Goal: Obtain resource: Obtain resource

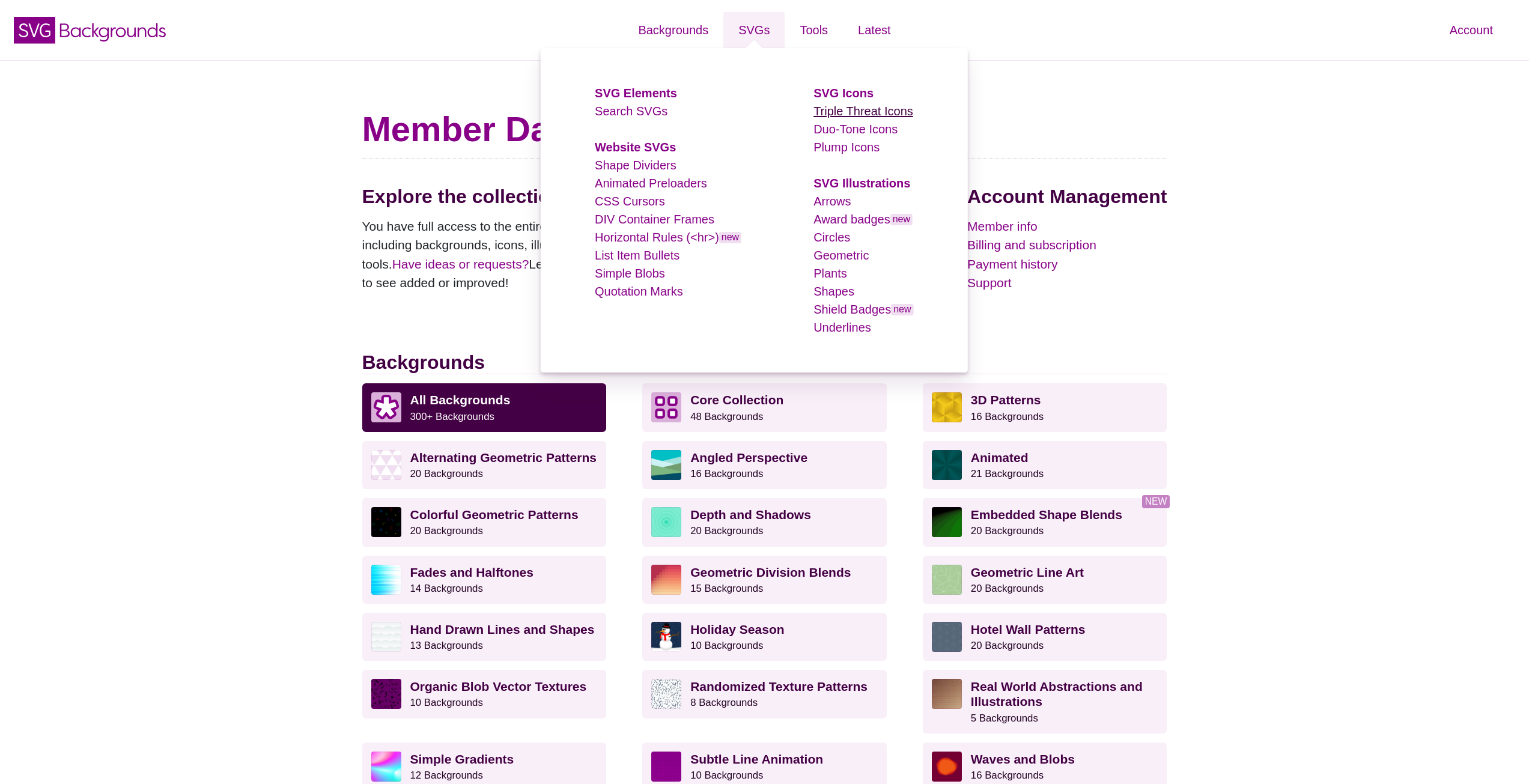
click at [846, 114] on link "Triple Threat Icons" at bounding box center [863, 111] width 100 height 13
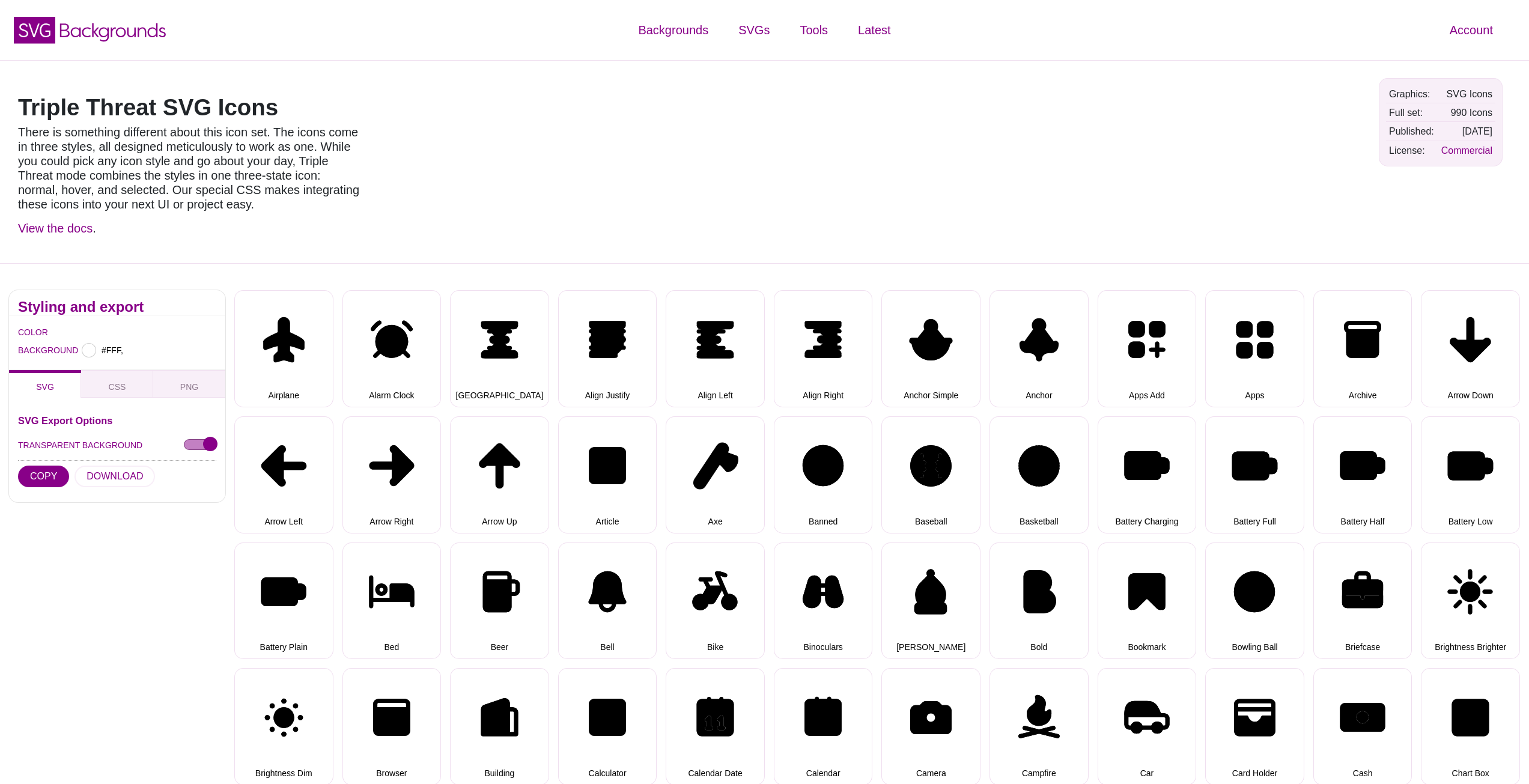
type input "#FFFFFF"
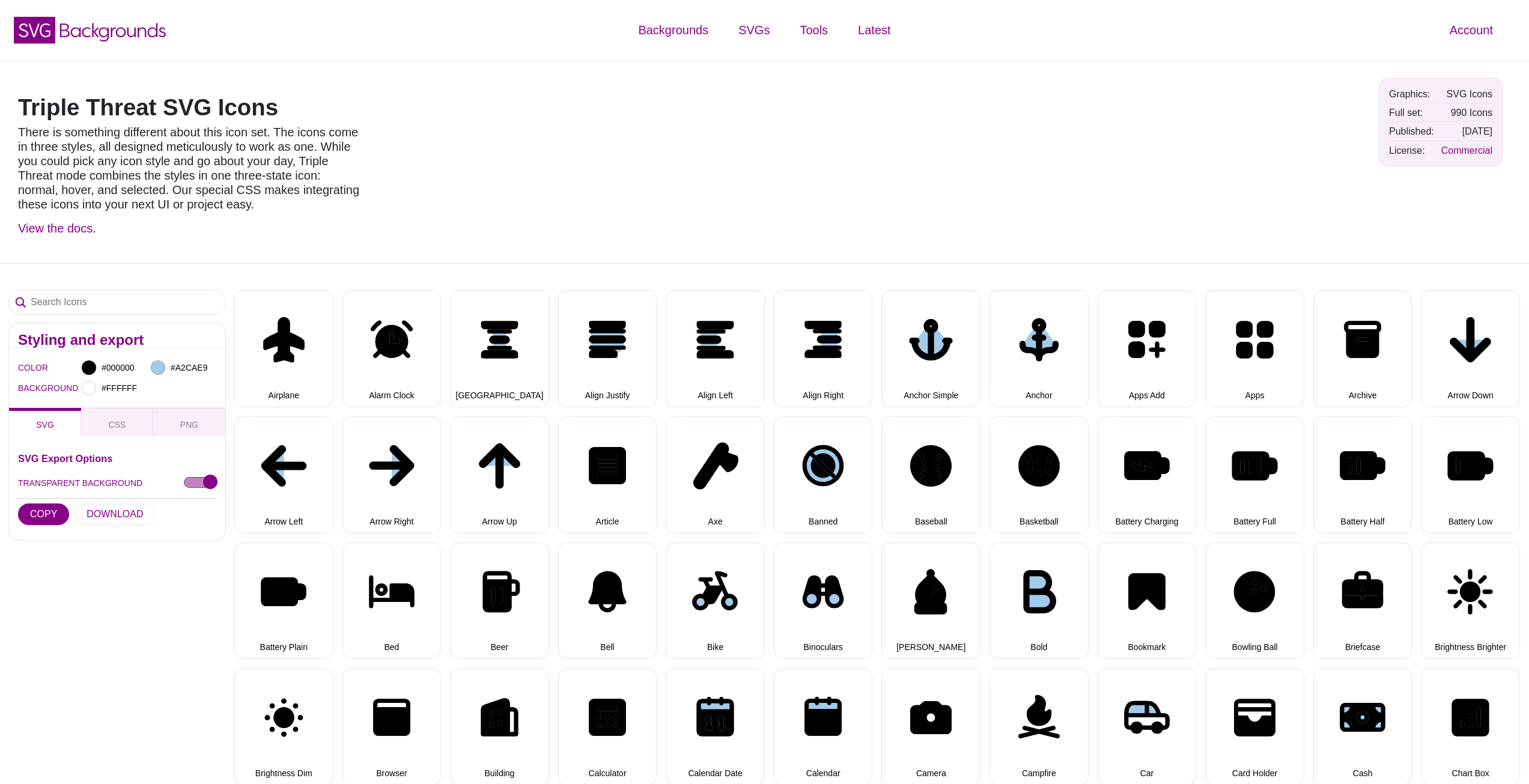
select select "triple threat"
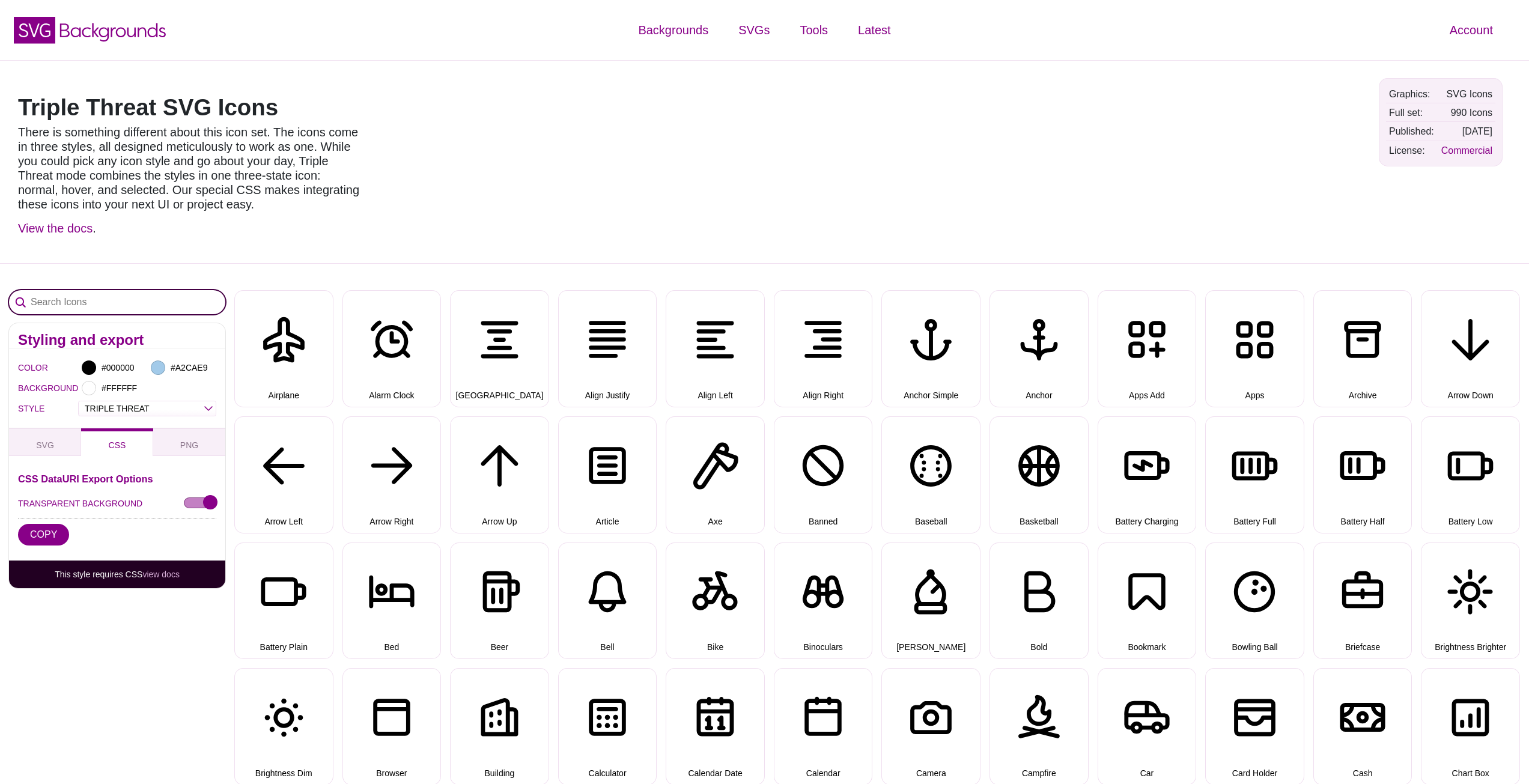
click at [157, 303] on input "Search Icons" at bounding box center [117, 302] width 216 height 24
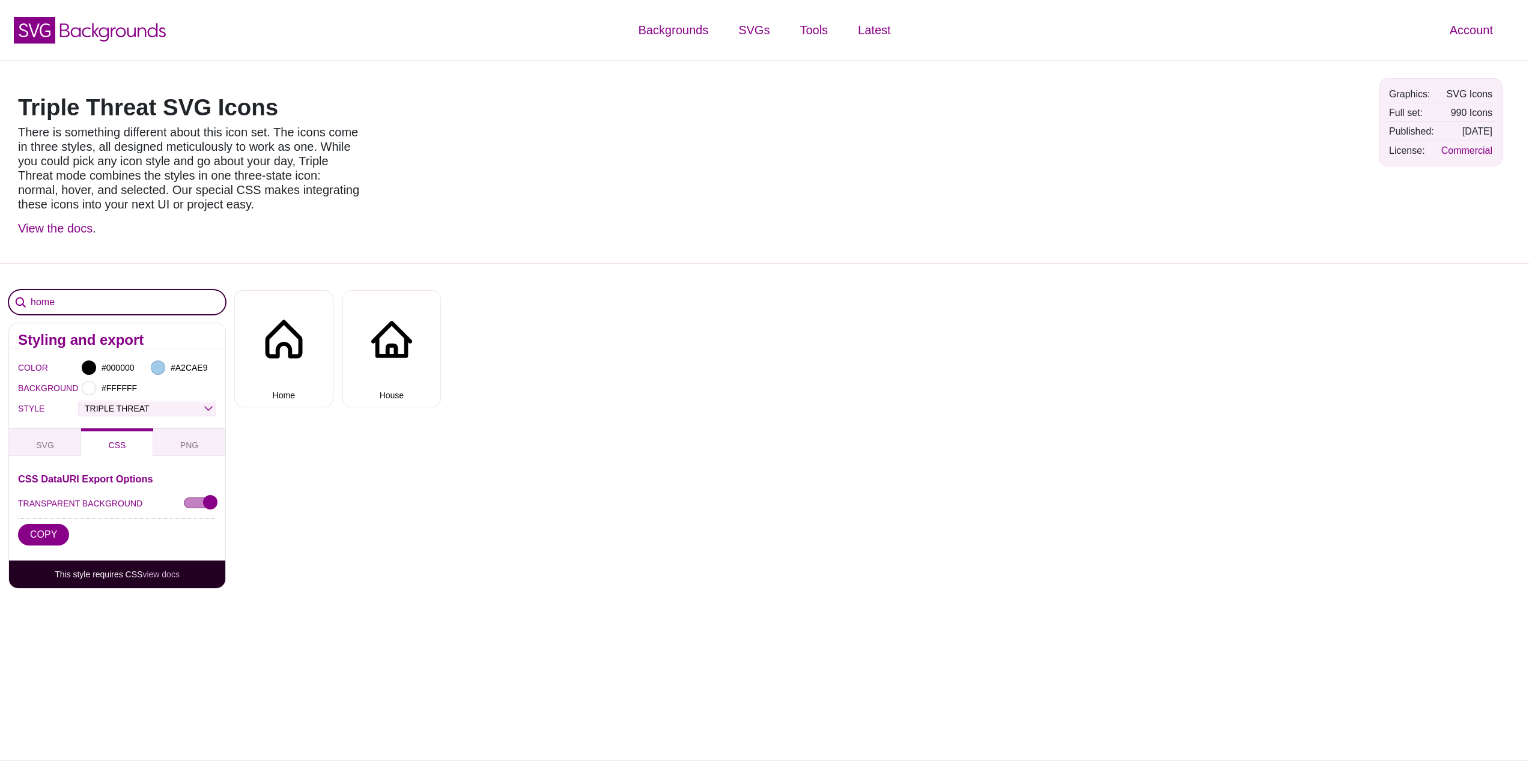
type input "home"
click at [157, 407] on select "OUTLINE DUO-TONE SOLID TRIPLE THREAT DOUBLE TROUBLE" at bounding box center [147, 408] width 137 height 14
click at [78, 402] on select "OUTLINE DUO-TONE SOLID TRIPLE THREAT DOUBLE TROUBLE" at bounding box center [147, 408] width 137 height 14
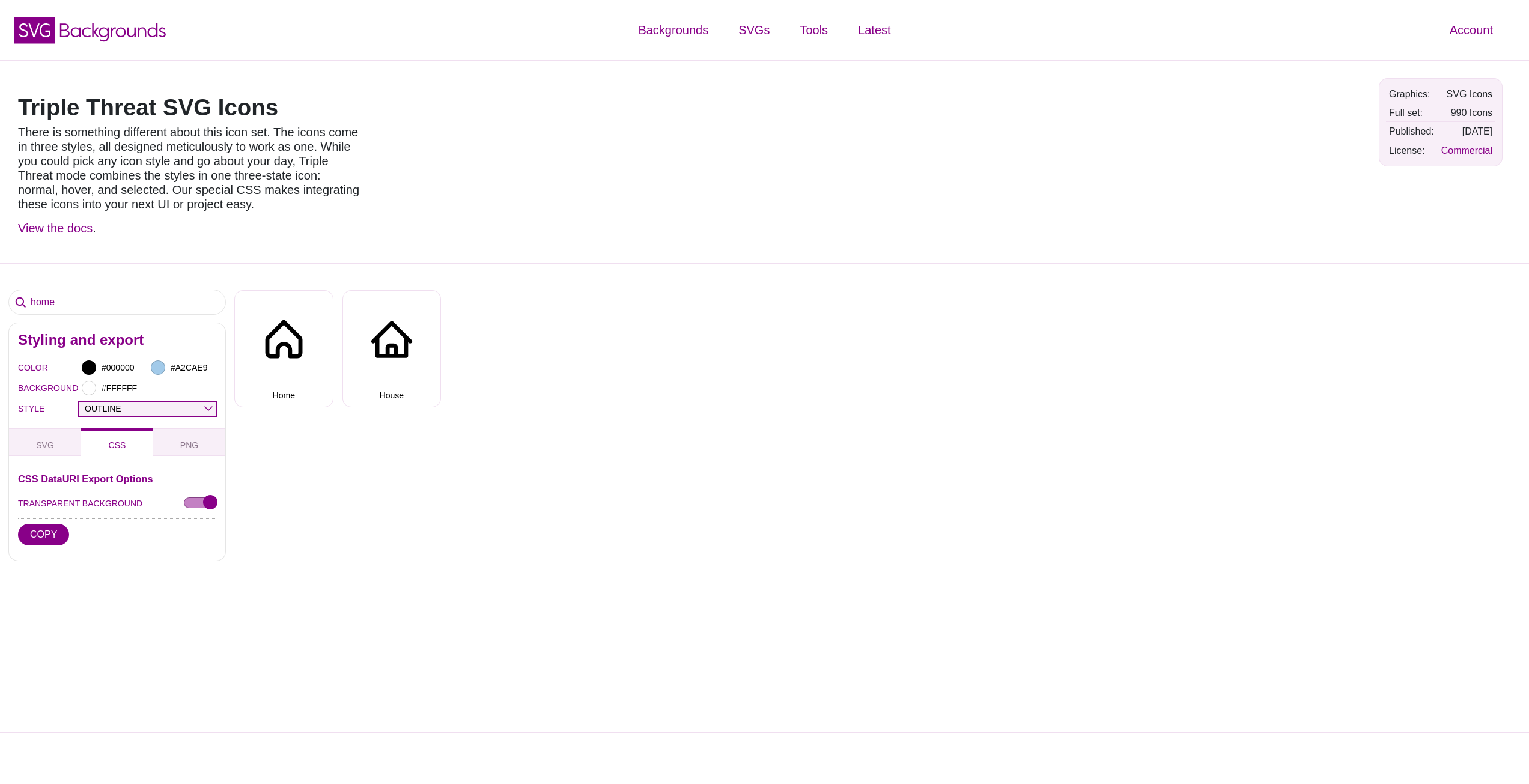
click at [148, 402] on select "OUTLINE DUO-TONE SOLID TRIPLE THREAT DOUBLE TROUBLE" at bounding box center [147, 408] width 137 height 14
click at [78, 402] on select "OUTLINE DUO-TONE SOLID TRIPLE THREAT DOUBLE TROUBLE" at bounding box center [147, 408] width 137 height 14
click at [137, 409] on select "OUTLINE DUO-TONE SOLID TRIPLE THREAT DOUBLE TROUBLE" at bounding box center [147, 408] width 137 height 14
click at [78, 402] on select "OUTLINE DUO-TONE SOLID TRIPLE THREAT DOUBLE TROUBLE" at bounding box center [147, 408] width 137 height 14
click at [132, 406] on select "OUTLINE DUO-TONE SOLID TRIPLE THREAT DOUBLE TROUBLE" at bounding box center [147, 408] width 137 height 14
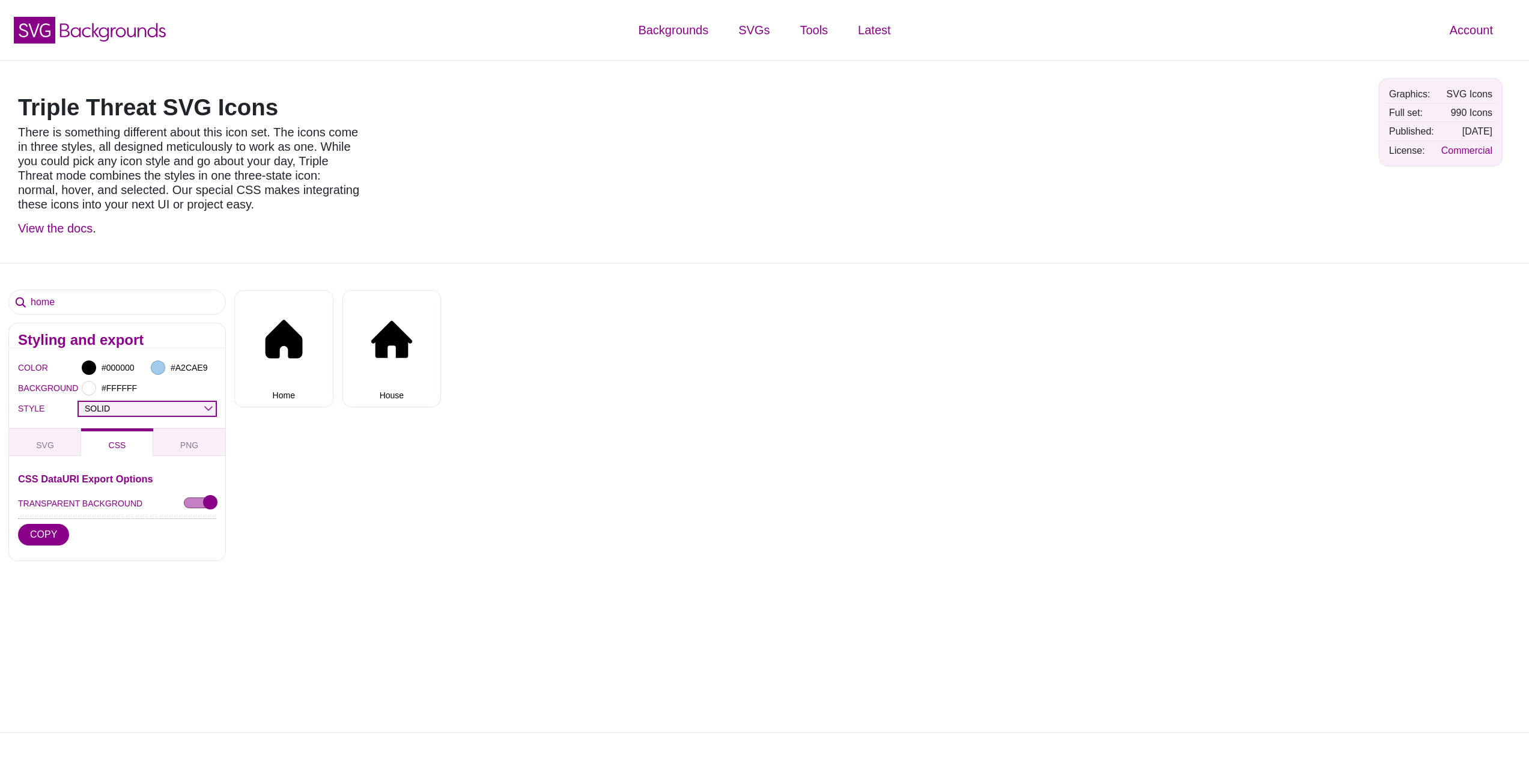
click at [78, 402] on select "OUTLINE DUO-TONE SOLID TRIPLE THREAT DOUBLE TROUBLE" at bounding box center [147, 408] width 137 height 14
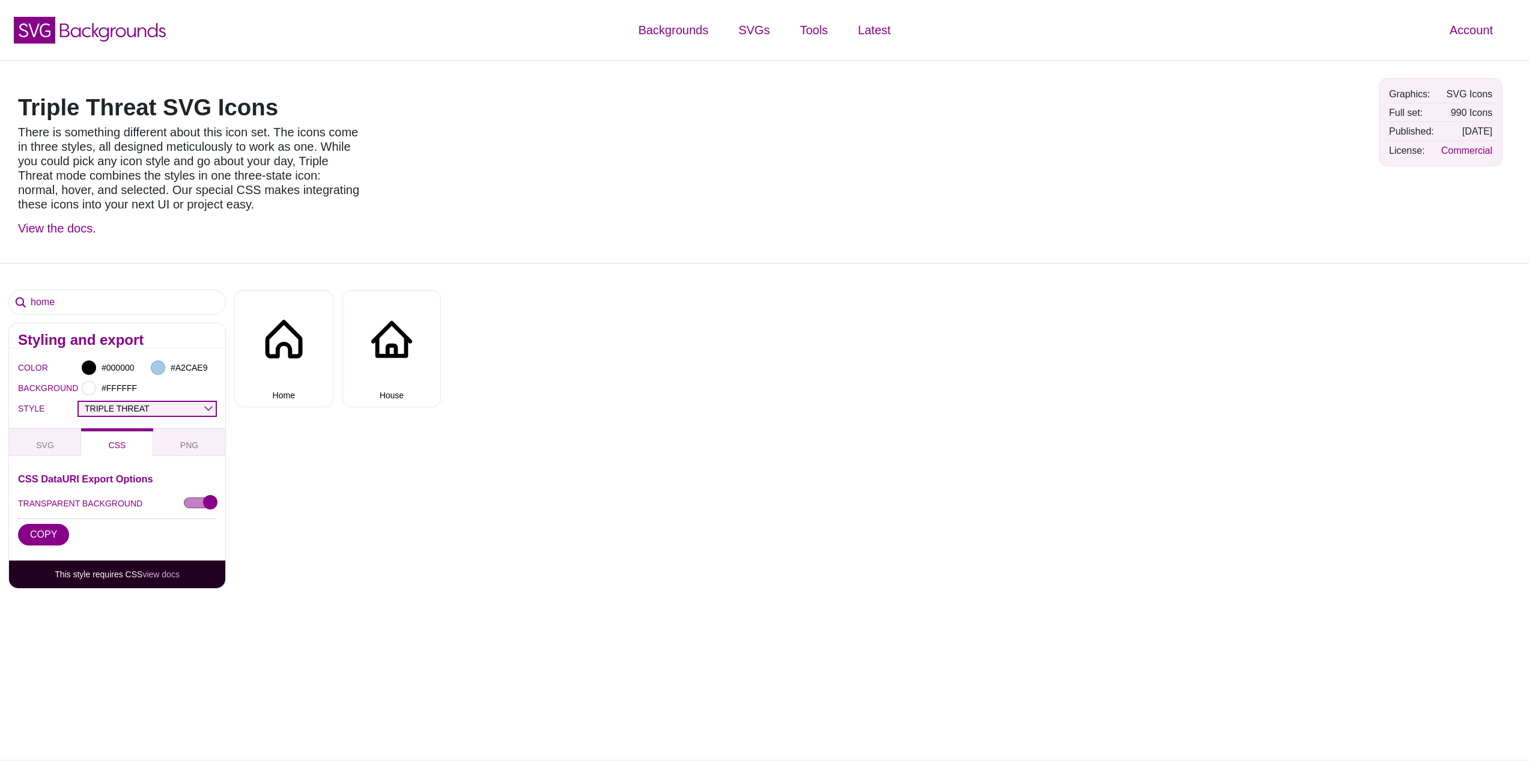
click at [145, 410] on select "OUTLINE DUO-TONE SOLID TRIPLE THREAT DOUBLE TROUBLE" at bounding box center [147, 408] width 137 height 14
select select "double trouble"
click at [78, 402] on select "OUTLINE DUO-TONE SOLID TRIPLE THREAT DOUBLE TROUBLE" at bounding box center [147, 408] width 137 height 14
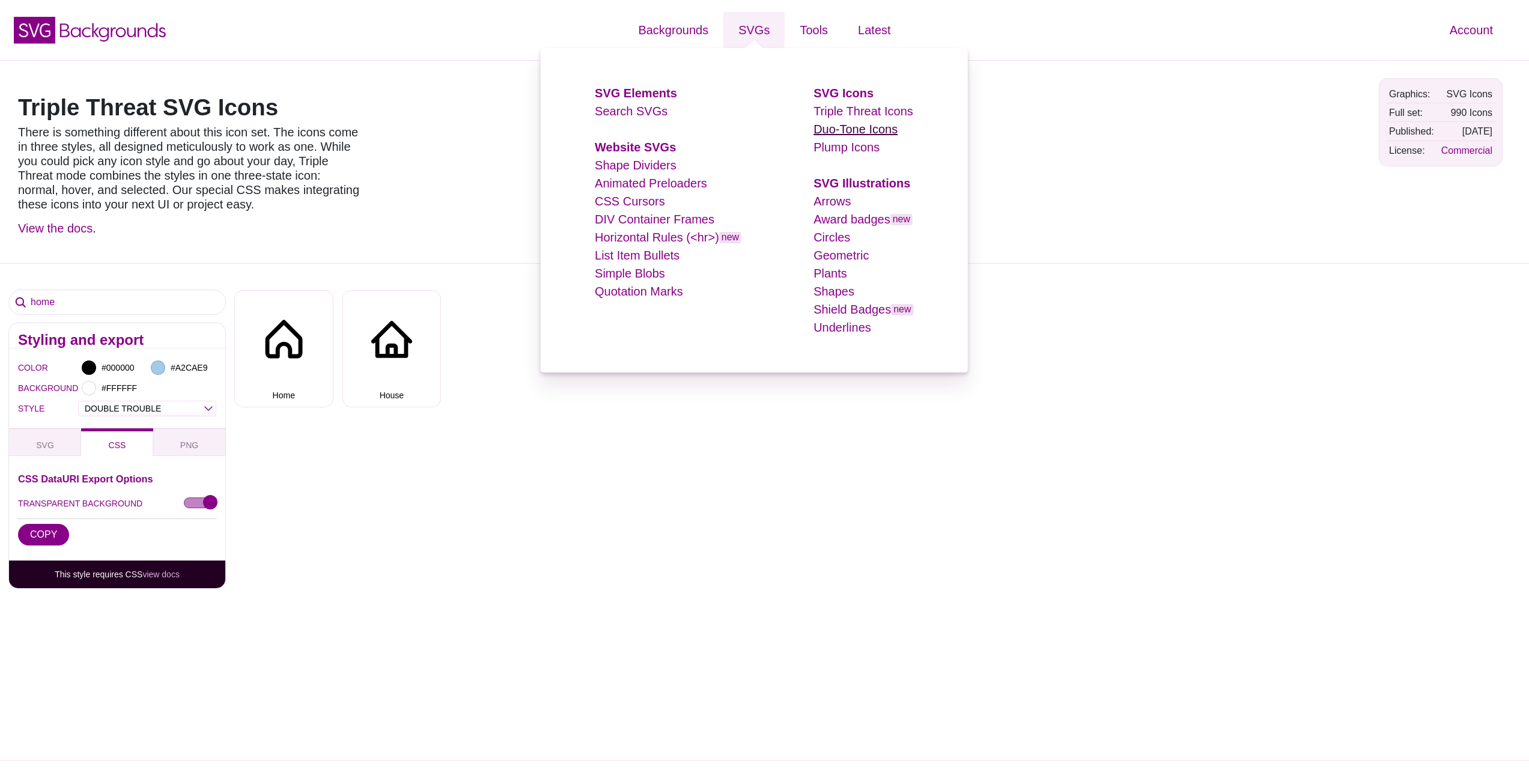
click at [837, 128] on link "Duo-Tone Icons" at bounding box center [855, 129] width 84 height 13
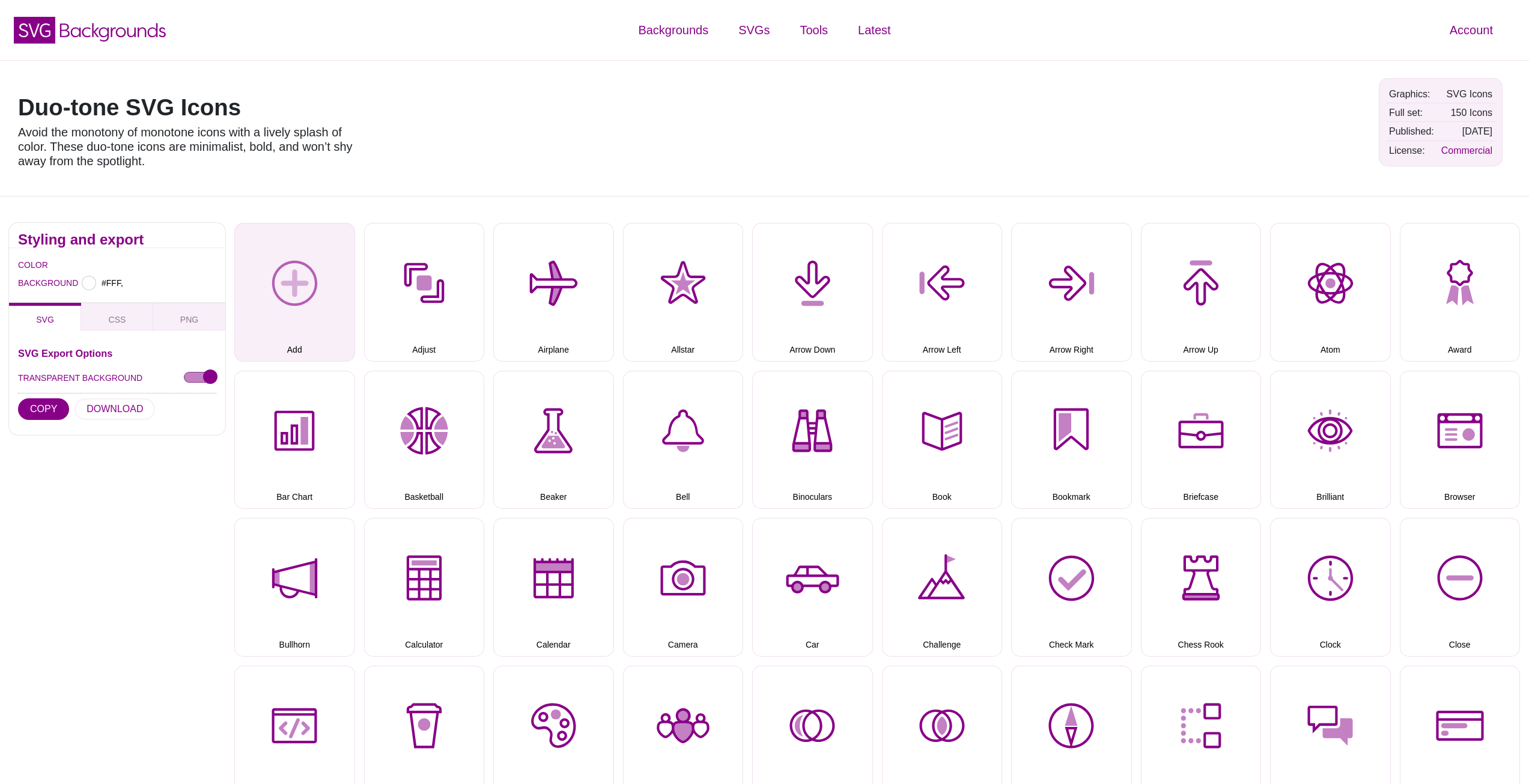
type input "#FFFFFF"
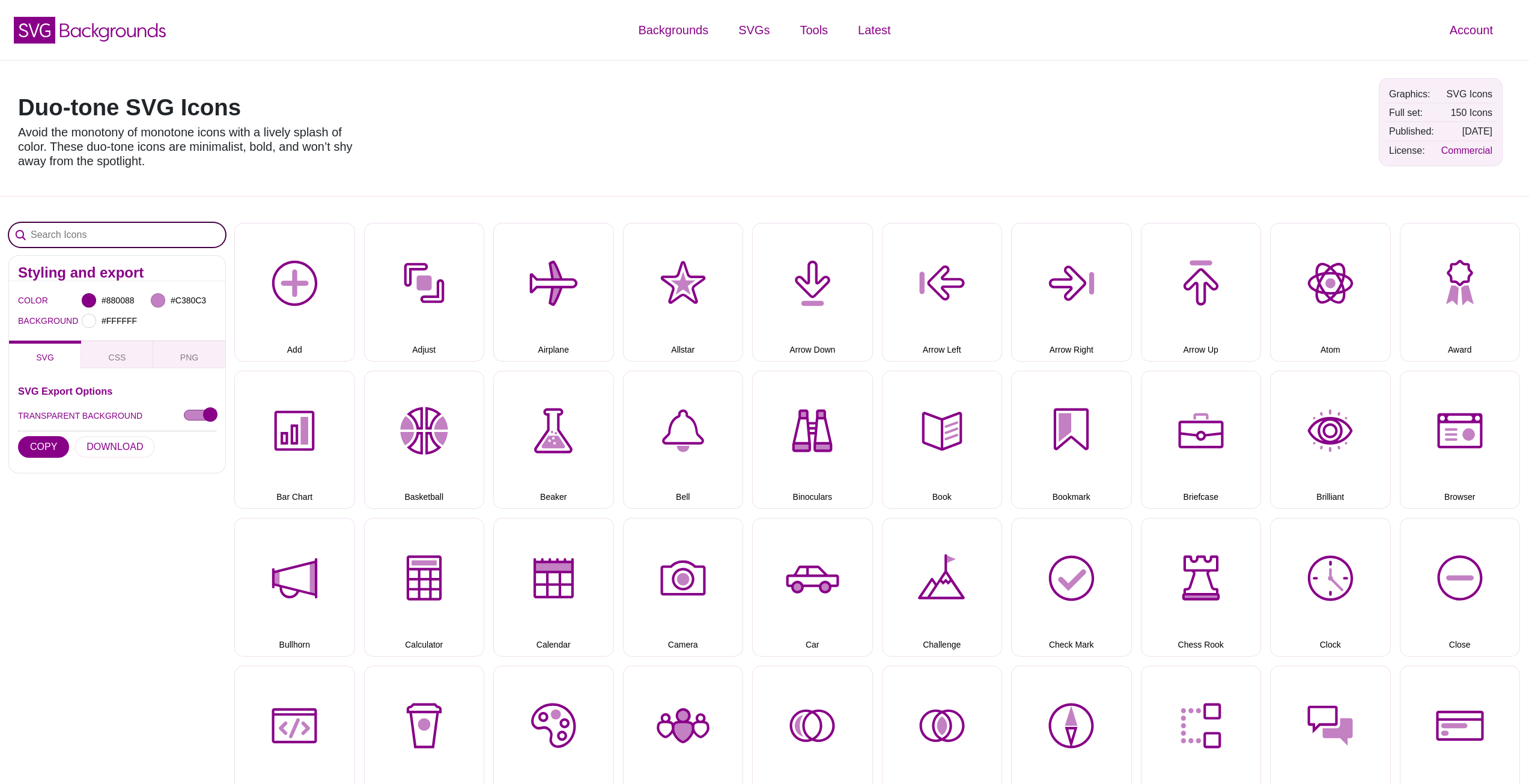
click at [172, 246] on input "Search Icons" at bounding box center [117, 234] width 216 height 24
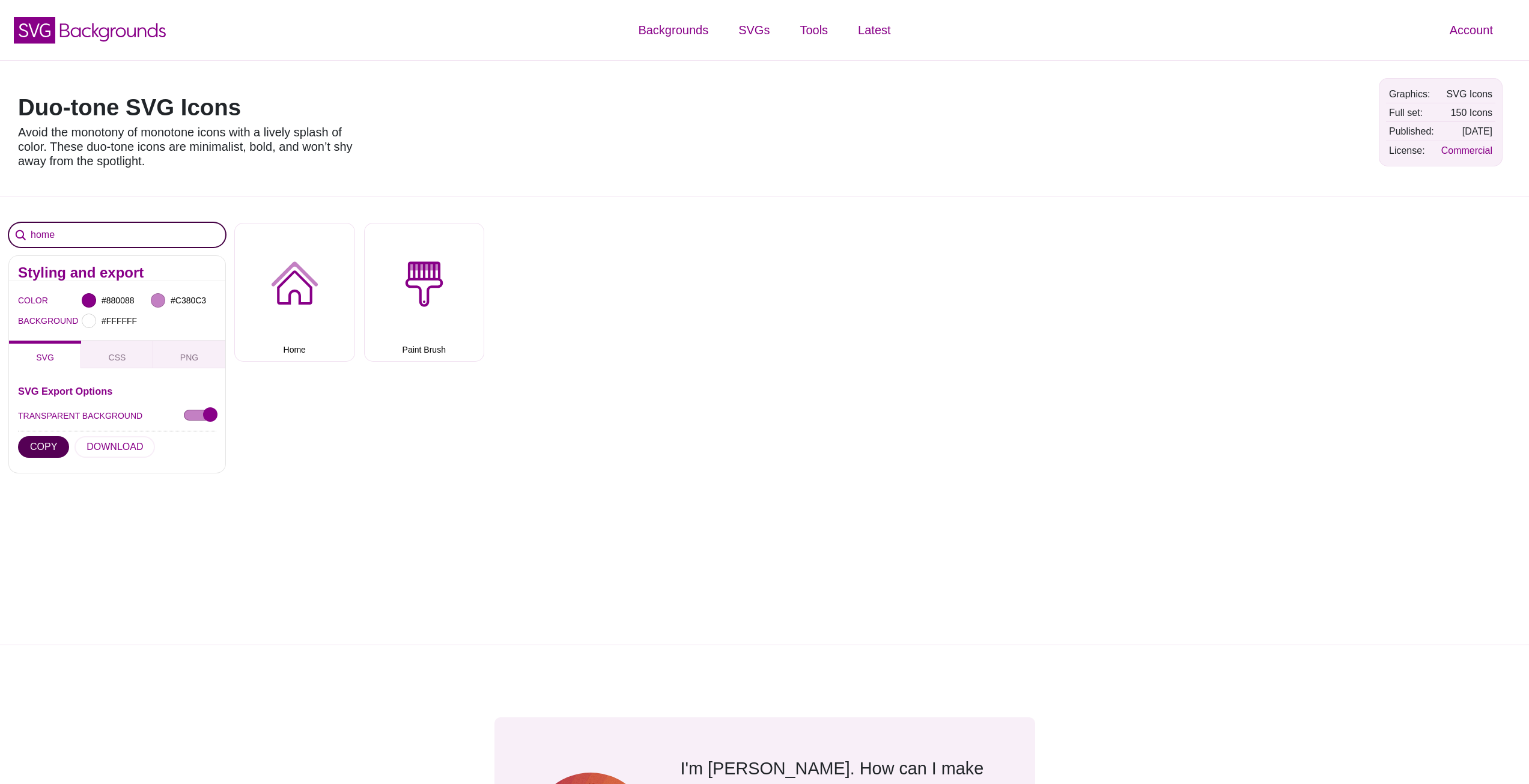
type input "home"
click at [39, 442] on button "COPY" at bounding box center [43, 447] width 51 height 22
click at [47, 442] on button "COPY" at bounding box center [43, 447] width 51 height 22
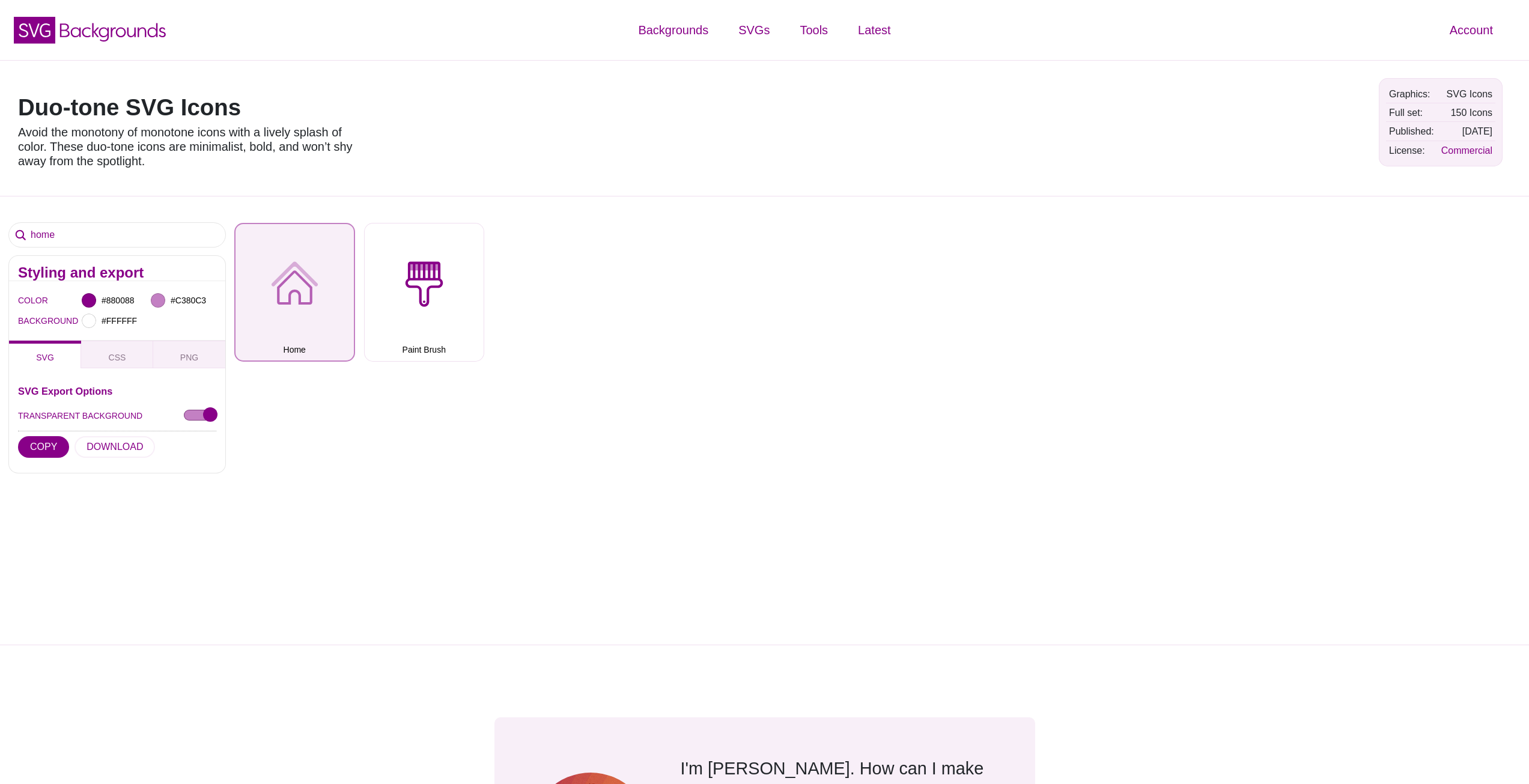
click at [328, 305] on button "Home" at bounding box center [295, 292] width 121 height 139
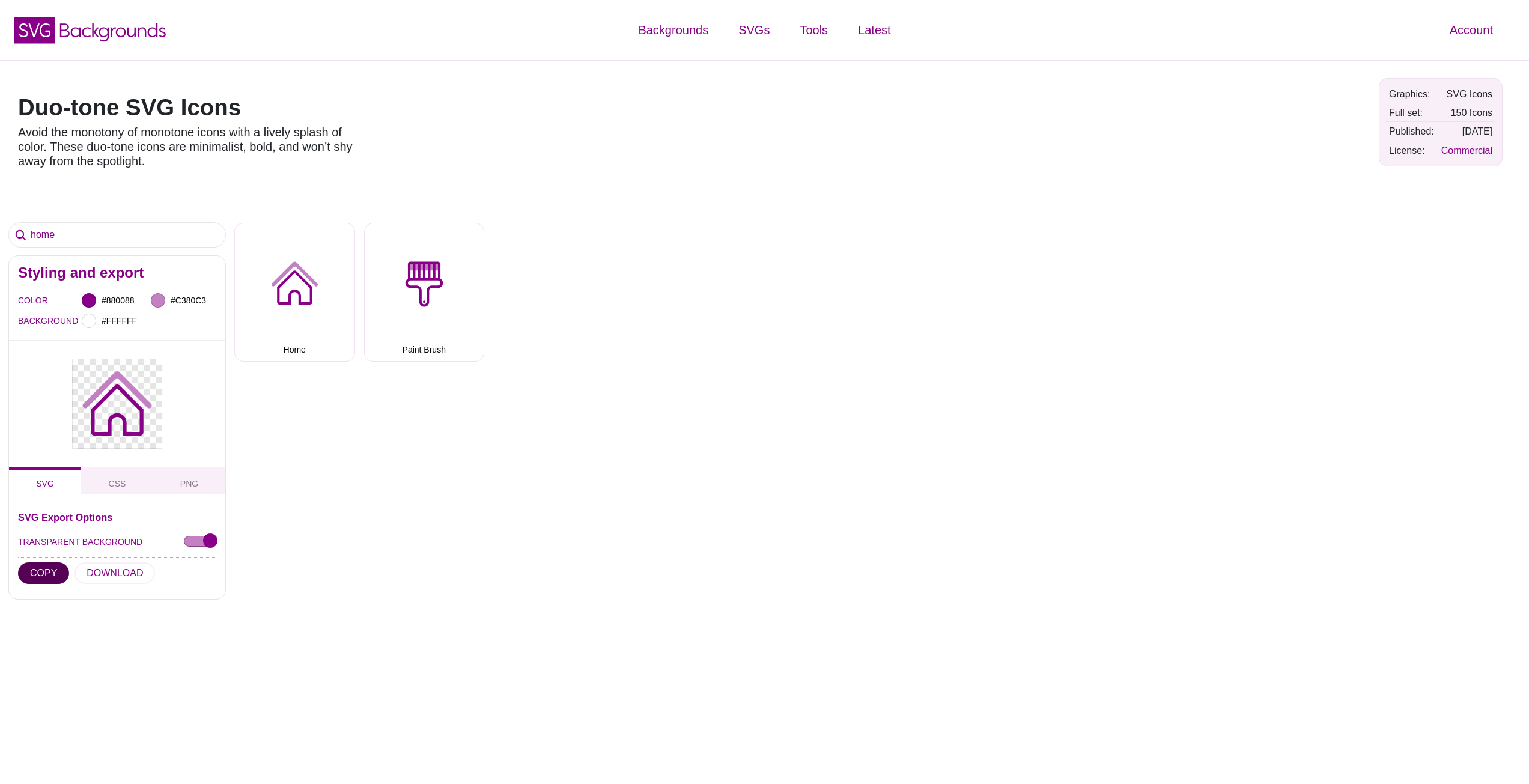
click at [46, 571] on button "COPY" at bounding box center [43, 573] width 51 height 22
drag, startPoint x: 1080, startPoint y: 357, endPoint x: 895, endPoint y: 406, distance: 191.4
click at [1080, 357] on div "Add Adjust Airplane Allstar Arrow Down Arrow Left Arrow Right Arrow Up Atom Awa…" at bounding box center [881, 288] width 1295 height 148
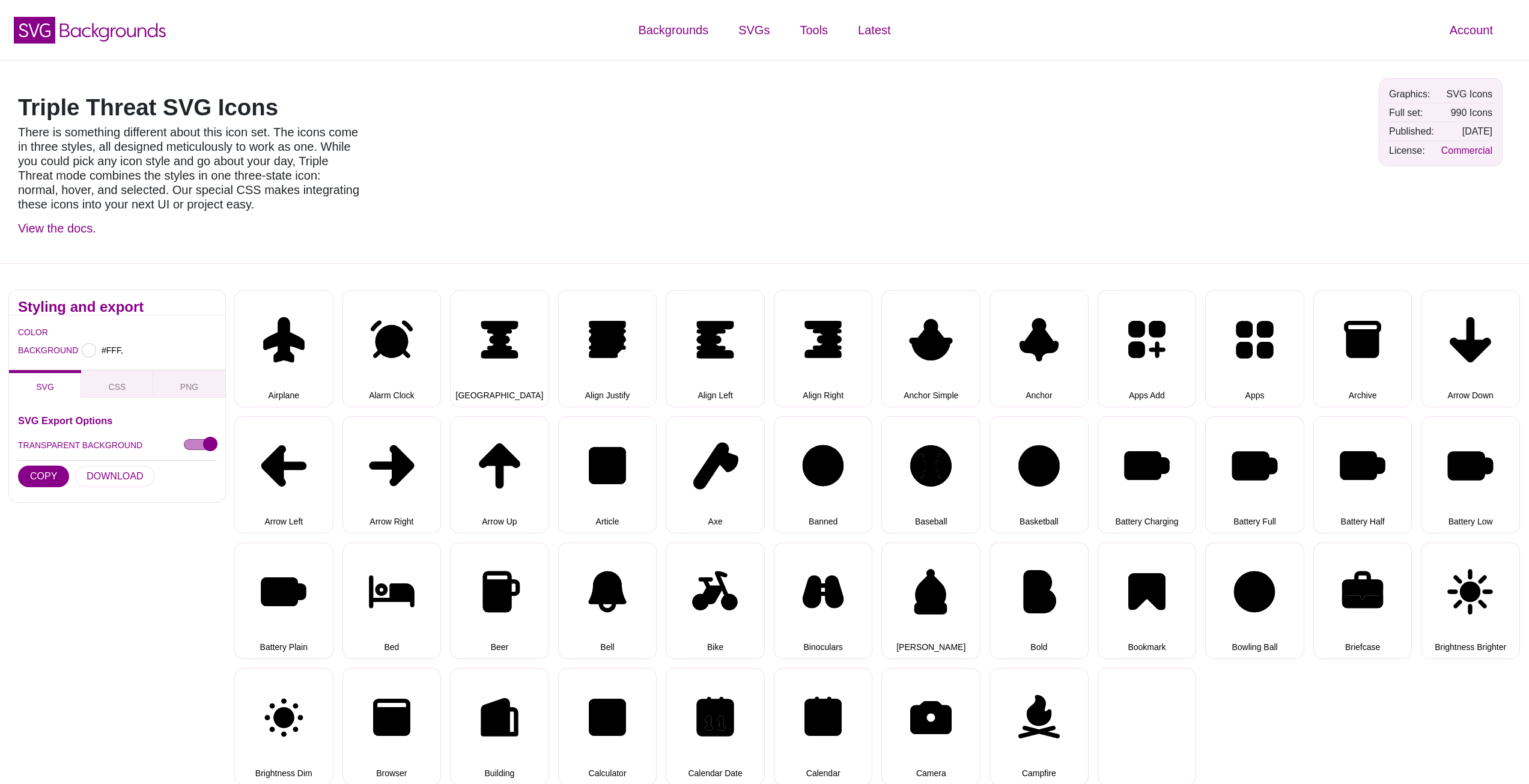
type input "#FFFFFF"
select select "triple threat"
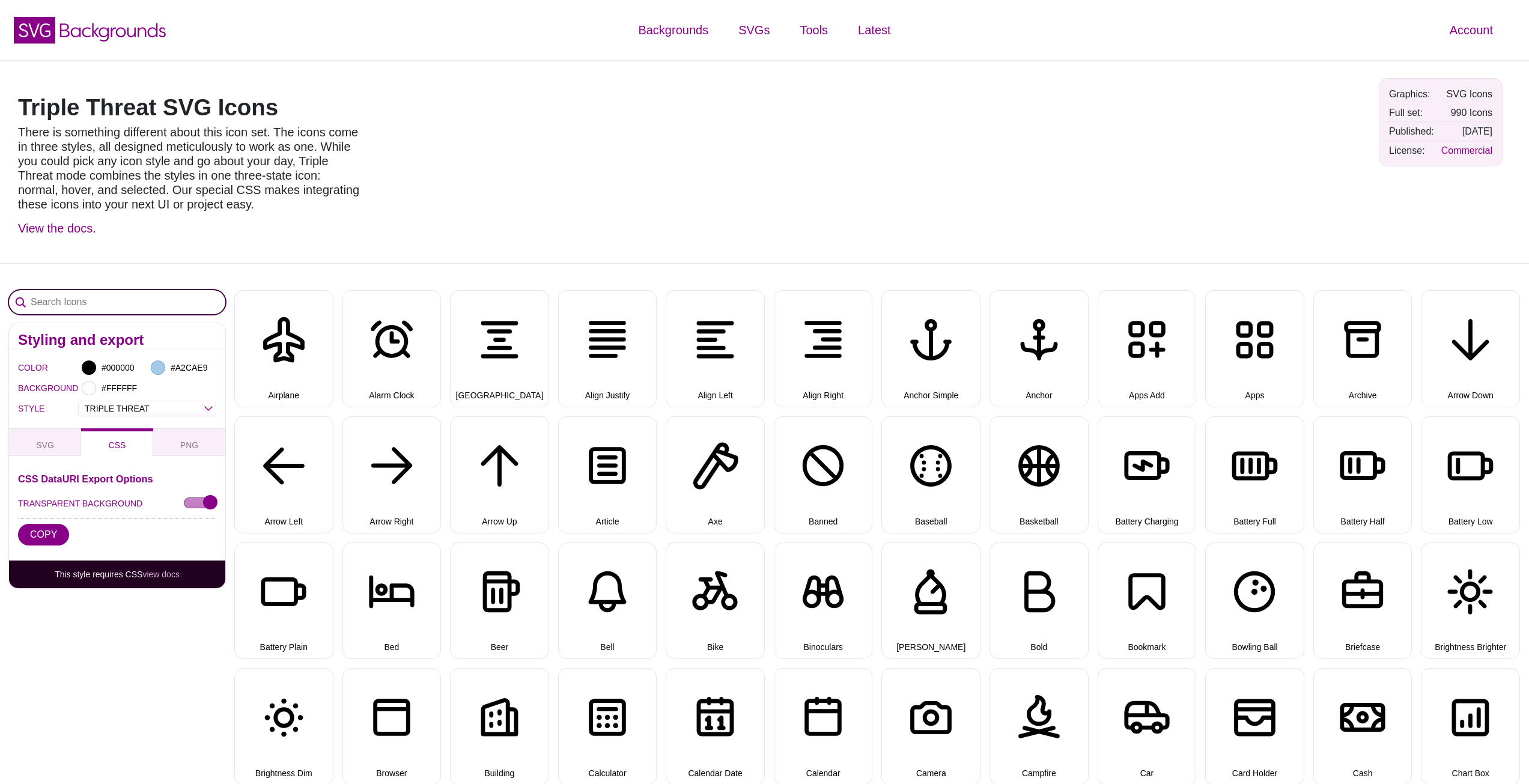
click at [152, 310] on input "Search Icons" at bounding box center [117, 302] width 216 height 24
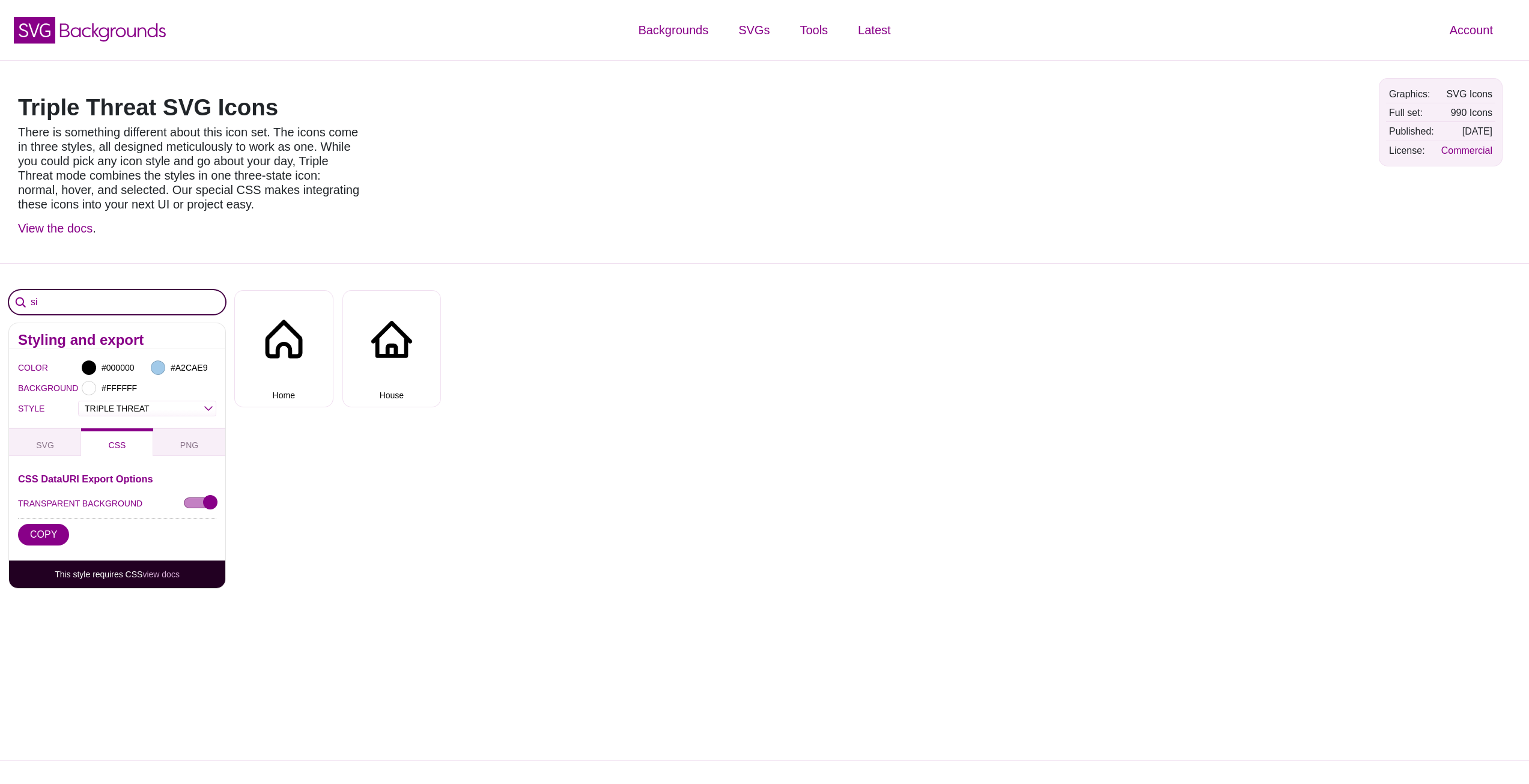
type input "s"
type input "layo"
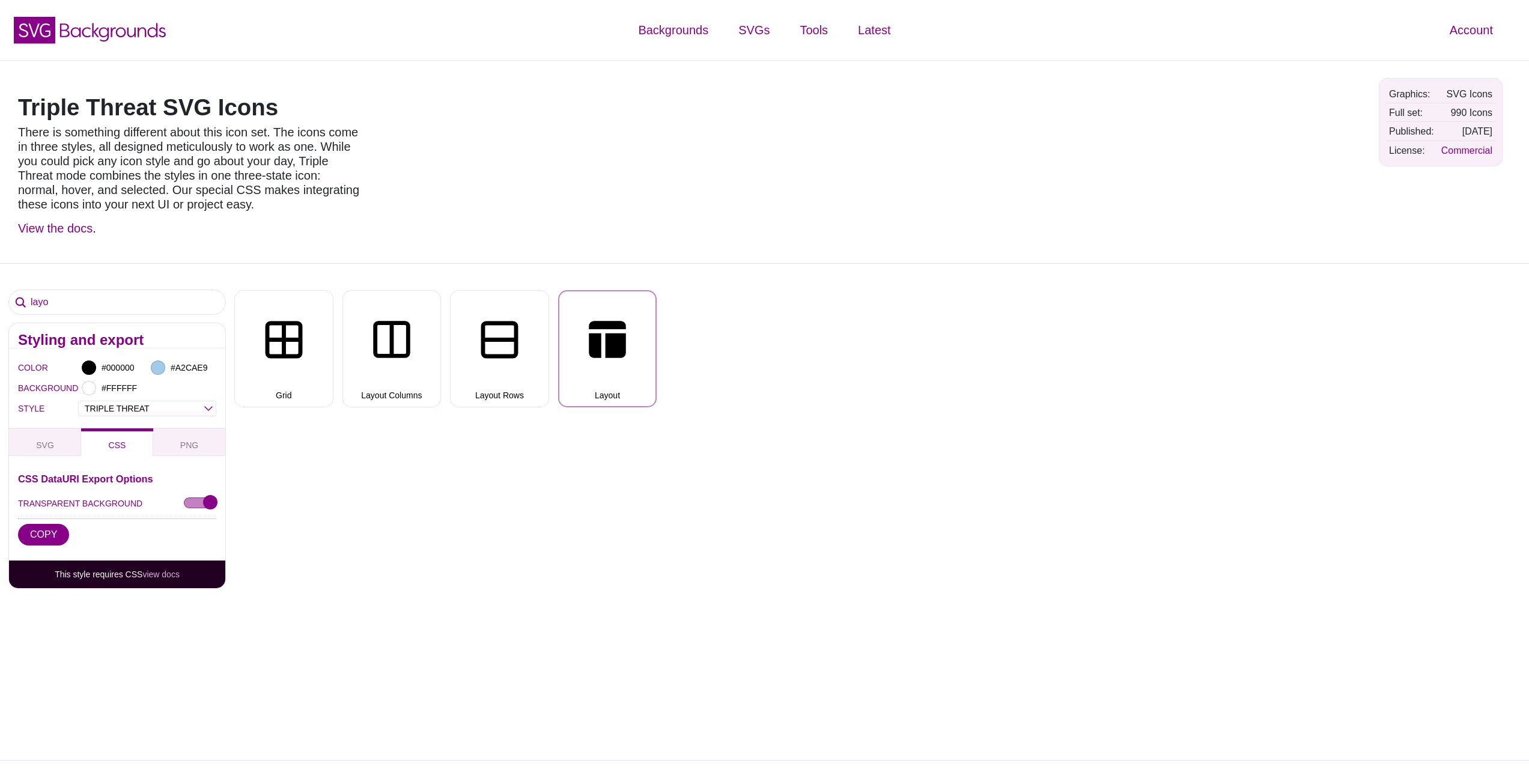
click at [627, 353] on button "Layout" at bounding box center [608, 349] width 99 height 117
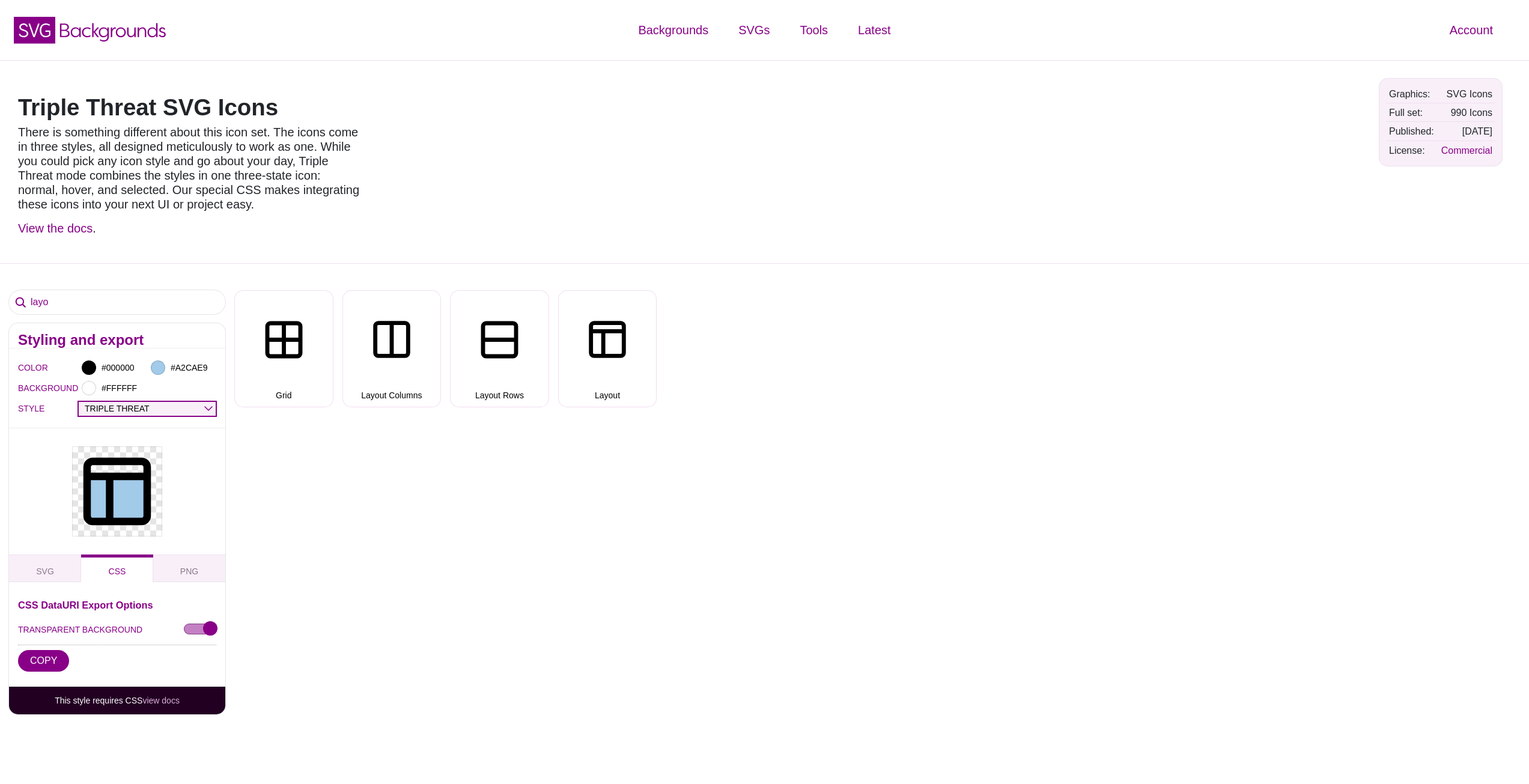
click at [151, 411] on select "OUTLINE DUO-TONE SOLID TRIPLE THREAT DOUBLE TROUBLE" at bounding box center [147, 408] width 137 height 14
click at [78, 402] on select "OUTLINE DUO-TONE SOLID TRIPLE THREAT DOUBLE TROUBLE" at bounding box center [147, 408] width 137 height 14
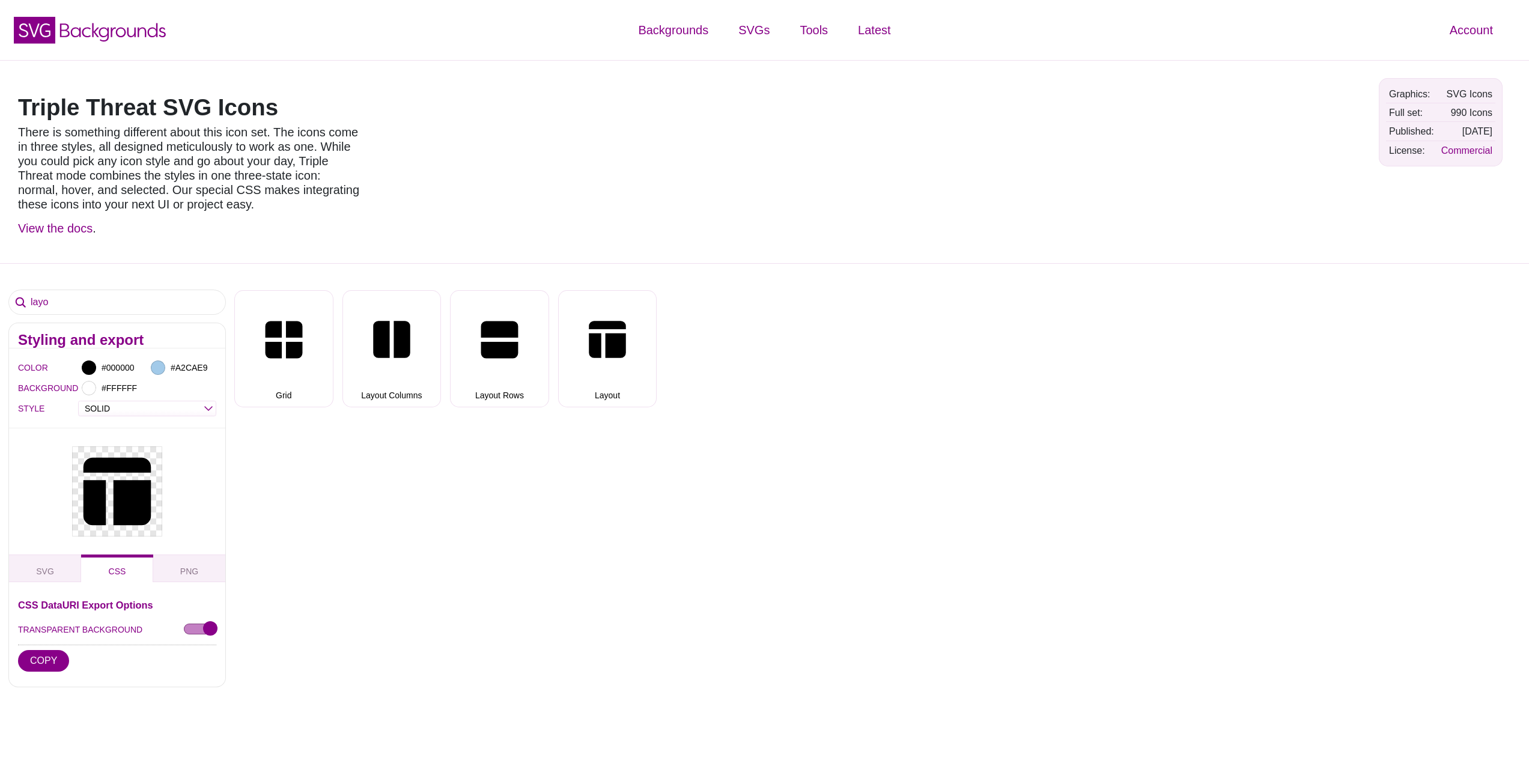
click at [192, 400] on div "STYLE OUTLINE DUO-TONE SOLID TRIPLE THREAT DOUBLE TROUBLE" at bounding box center [117, 408] width 198 height 20
click at [191, 405] on select "OUTLINE DUO-TONE SOLID TRIPLE THREAT DOUBLE TROUBLE" at bounding box center [147, 408] width 137 height 14
click at [78, 402] on select "OUTLINE DUO-TONE SOLID TRIPLE THREAT DOUBLE TROUBLE" at bounding box center [147, 408] width 137 height 14
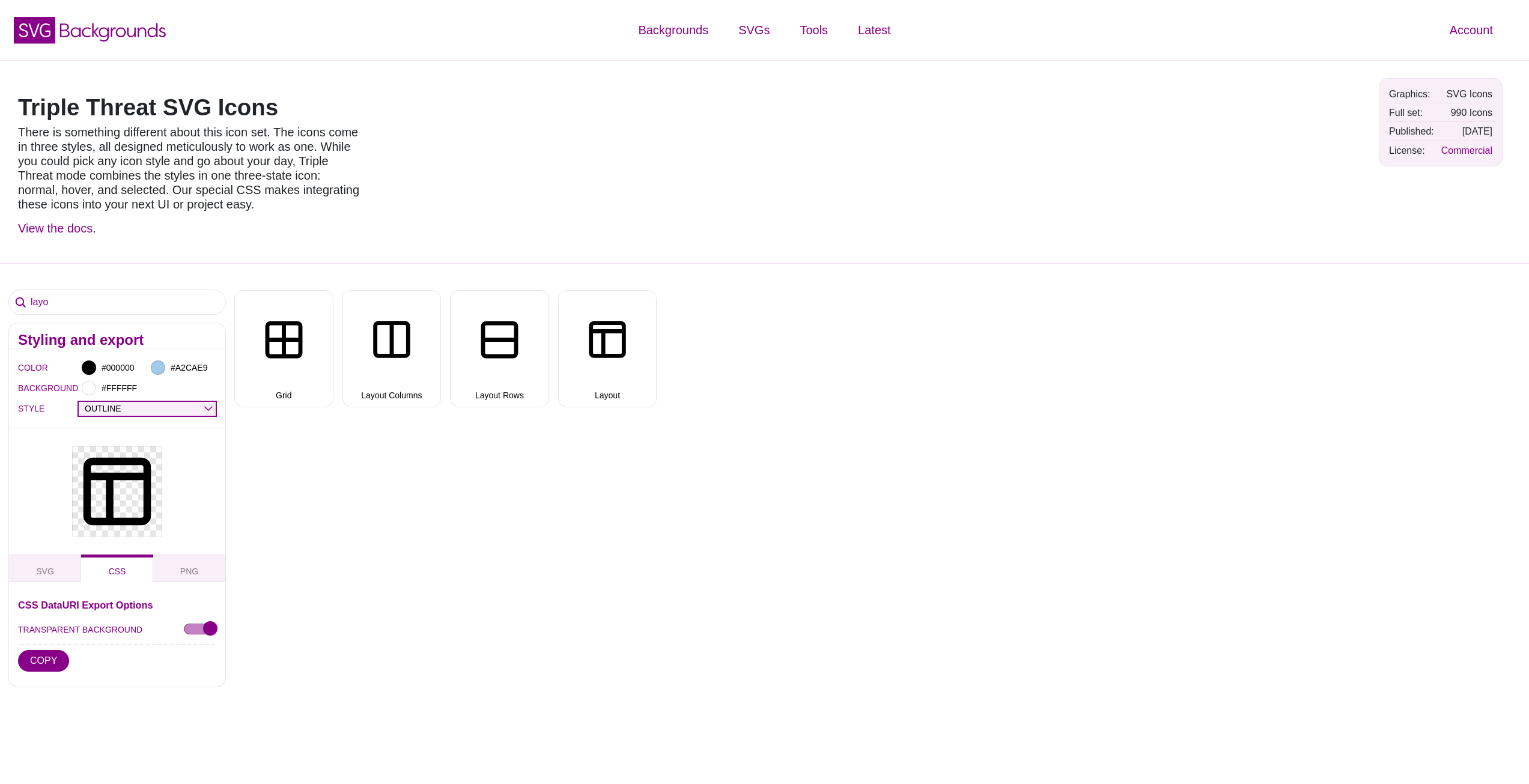
click at [183, 408] on select "OUTLINE DUO-TONE SOLID TRIPLE THREAT DOUBLE TROUBLE" at bounding box center [147, 408] width 137 height 14
click at [78, 402] on select "OUTLINE DUO-TONE SOLID TRIPLE THREAT DOUBLE TROUBLE" at bounding box center [147, 408] width 137 height 14
click at [175, 399] on div "STYLE OUTLINE DUO-TONE SOLID TRIPLE THREAT DOUBLE TROUBLE" at bounding box center [117, 408] width 198 height 20
click at [173, 416] on div "OUTLINE DUO-TONE SOLID TRIPLE THREAT DOUBLE TROUBLE" at bounding box center [147, 409] width 138 height 16
click at [170, 407] on select "OUTLINE DUO-TONE SOLID TRIPLE THREAT DOUBLE TROUBLE" at bounding box center [147, 408] width 137 height 14
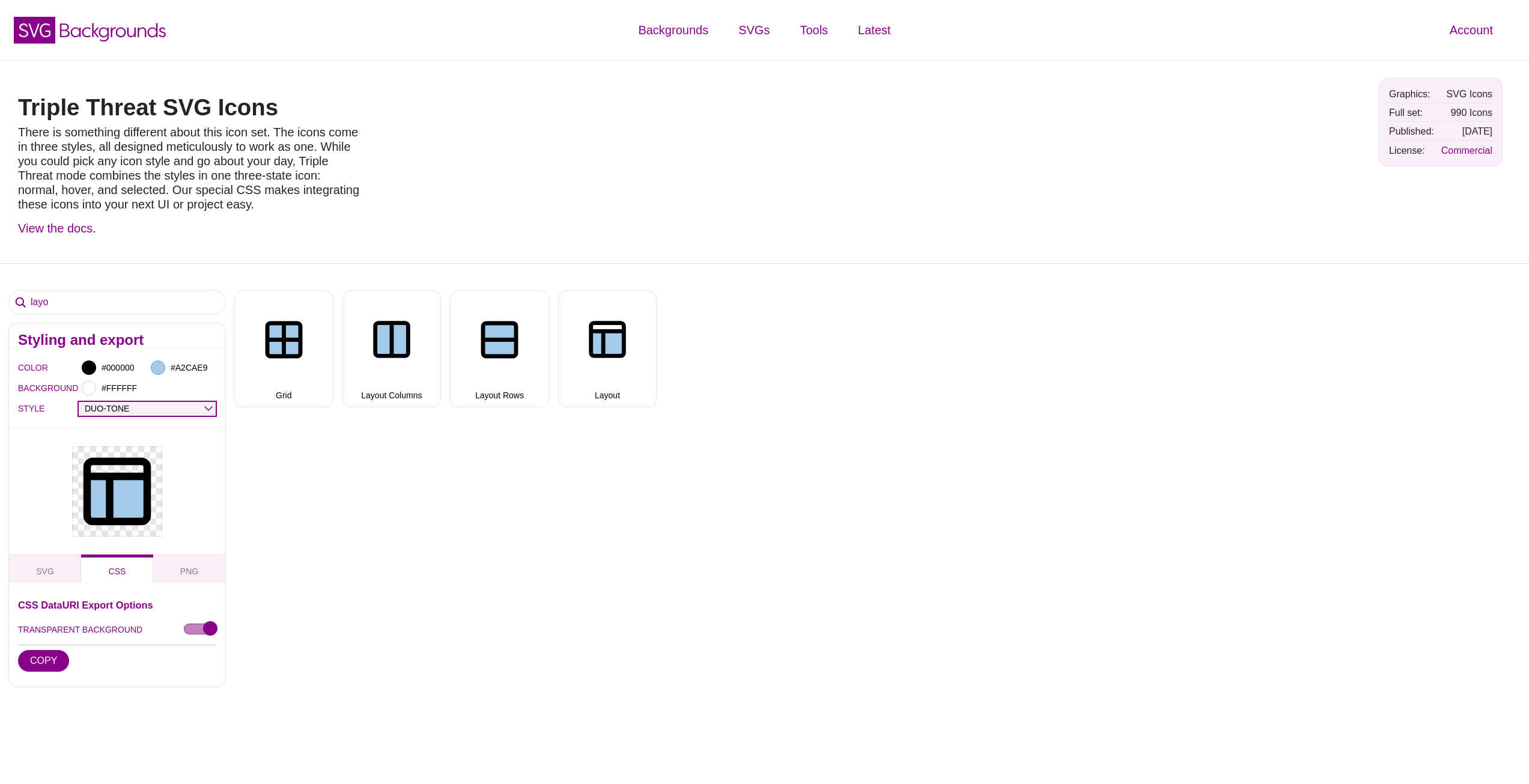
click at [78, 402] on select "OUTLINE DUO-TONE SOLID TRIPLE THREAT DOUBLE TROUBLE" at bounding box center [147, 408] width 137 height 14
click at [174, 408] on select "OUTLINE DUO-TONE SOLID TRIPLE THREAT DOUBLE TROUBLE" at bounding box center [147, 408] width 137 height 14
click at [78, 402] on select "OUTLINE DUO-TONE SOLID TRIPLE THREAT DOUBLE TROUBLE" at bounding box center [147, 408] width 137 height 14
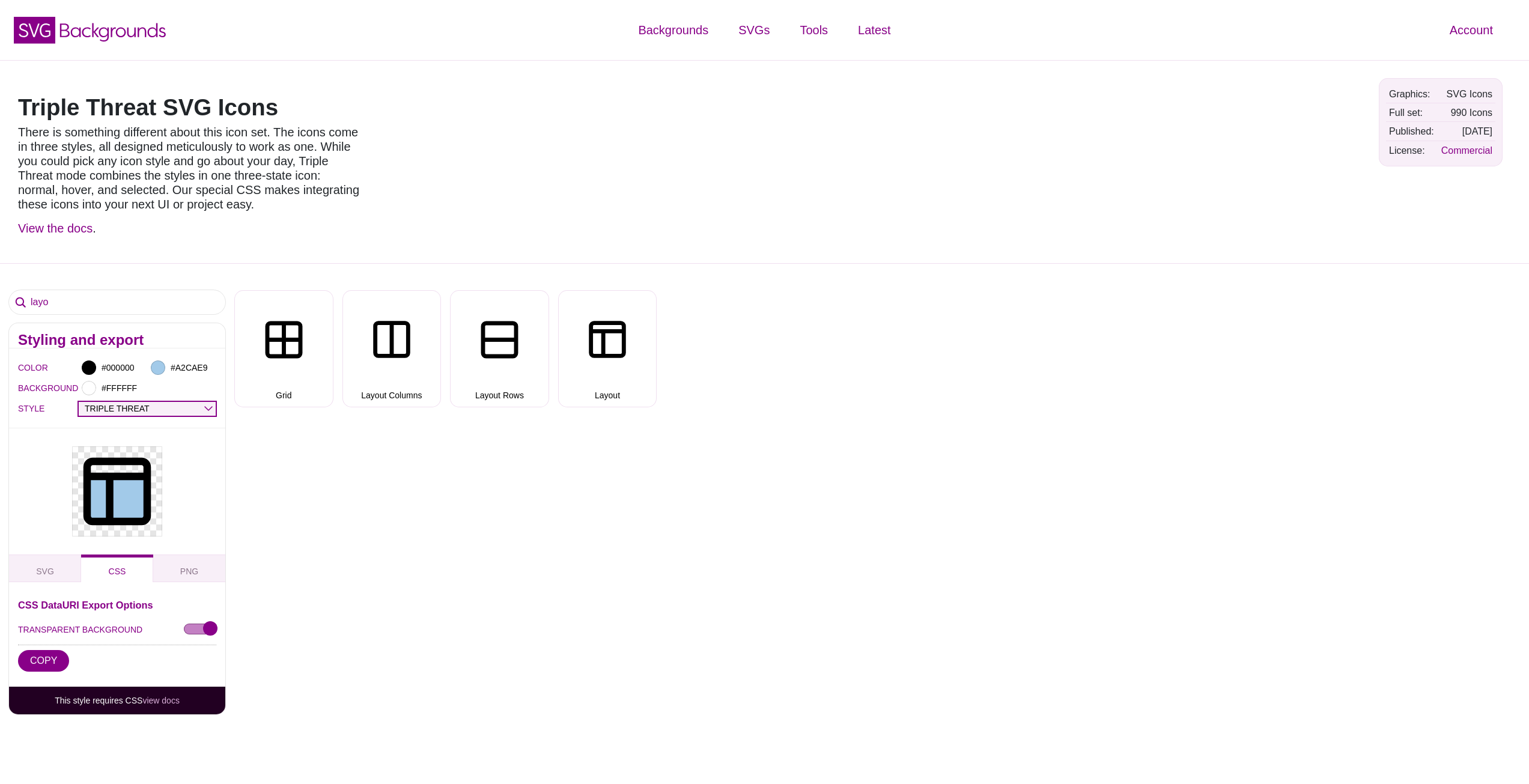
click at [175, 402] on select "OUTLINE DUO-TONE SOLID TRIPLE THREAT DOUBLE TROUBLE" at bounding box center [147, 408] width 137 height 14
click at [78, 402] on select "OUTLINE DUO-TONE SOLID TRIPLE THREAT DOUBLE TROUBLE" at bounding box center [147, 408] width 137 height 14
click at [150, 482] on icon at bounding box center [117, 492] width 68 height 68
click at [164, 415] on select "OUTLINE DUO-TONE SOLID TRIPLE THREAT DOUBLE TROUBLE" at bounding box center [147, 408] width 137 height 14
select select "double trouble"
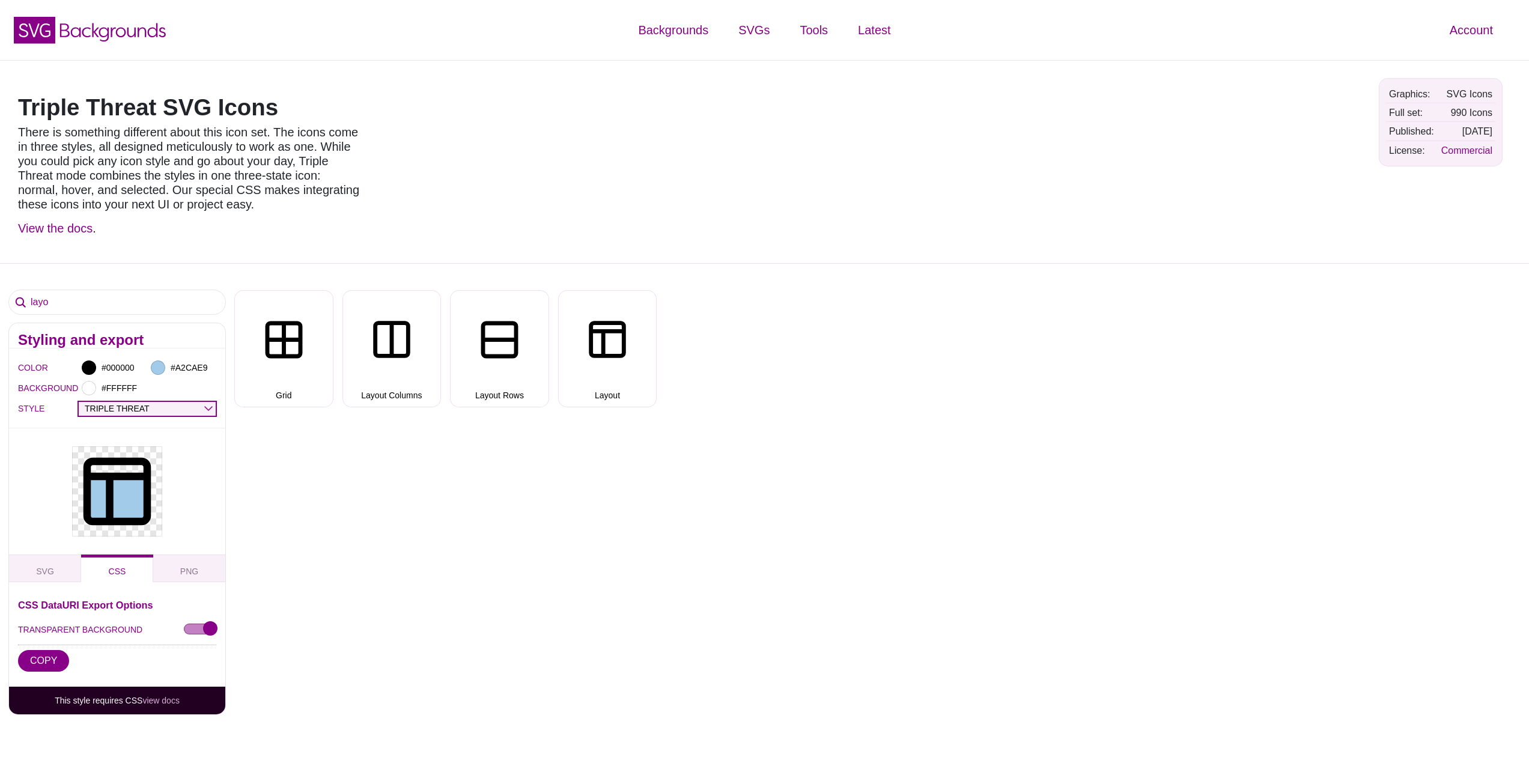
click at [78, 402] on select "OUTLINE DUO-TONE SOLID TRIPLE THREAT DOUBLE TROUBLE" at bounding box center [147, 408] width 137 height 14
click at [142, 298] on input "layo" at bounding box center [117, 302] width 216 height 24
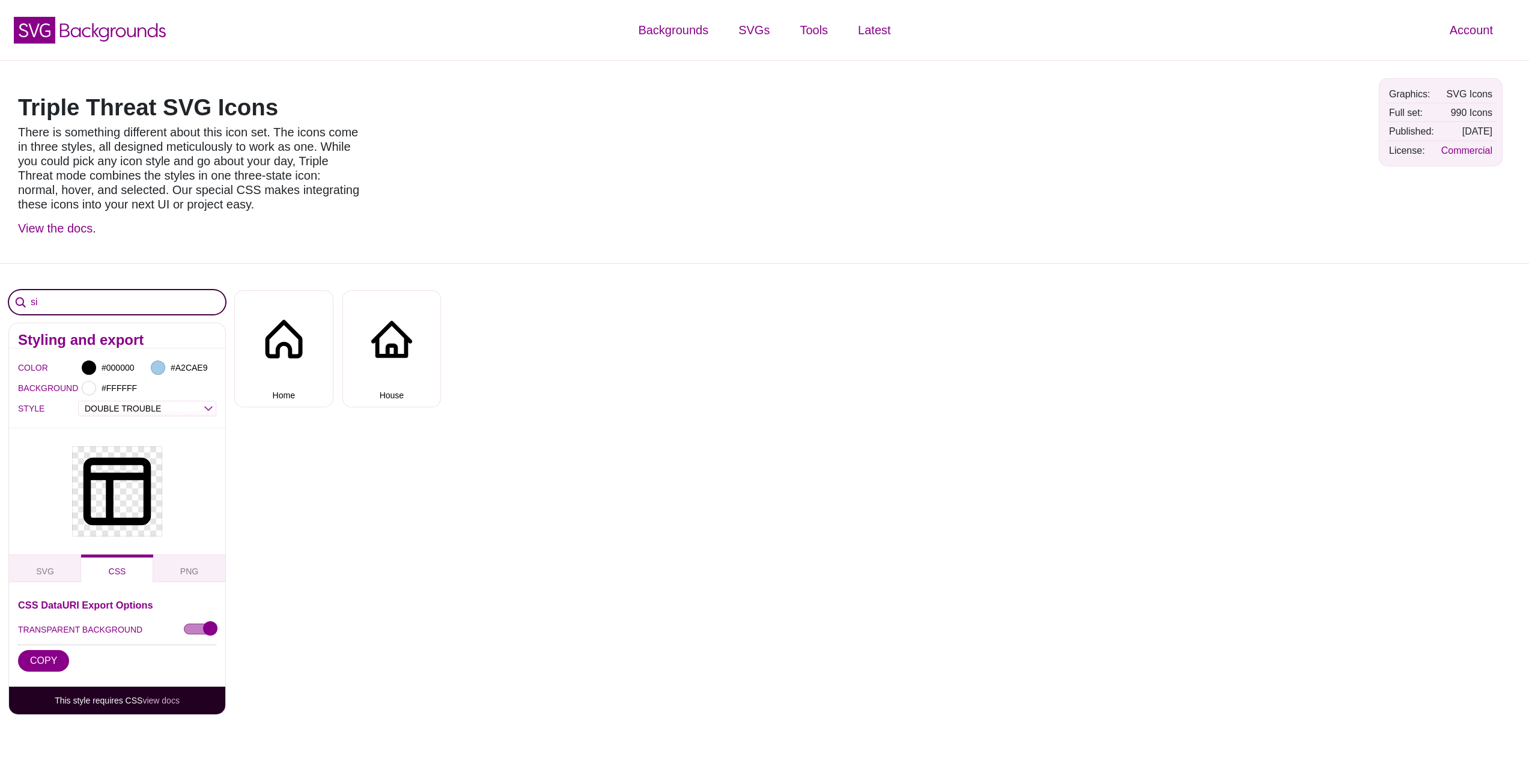
type input "s"
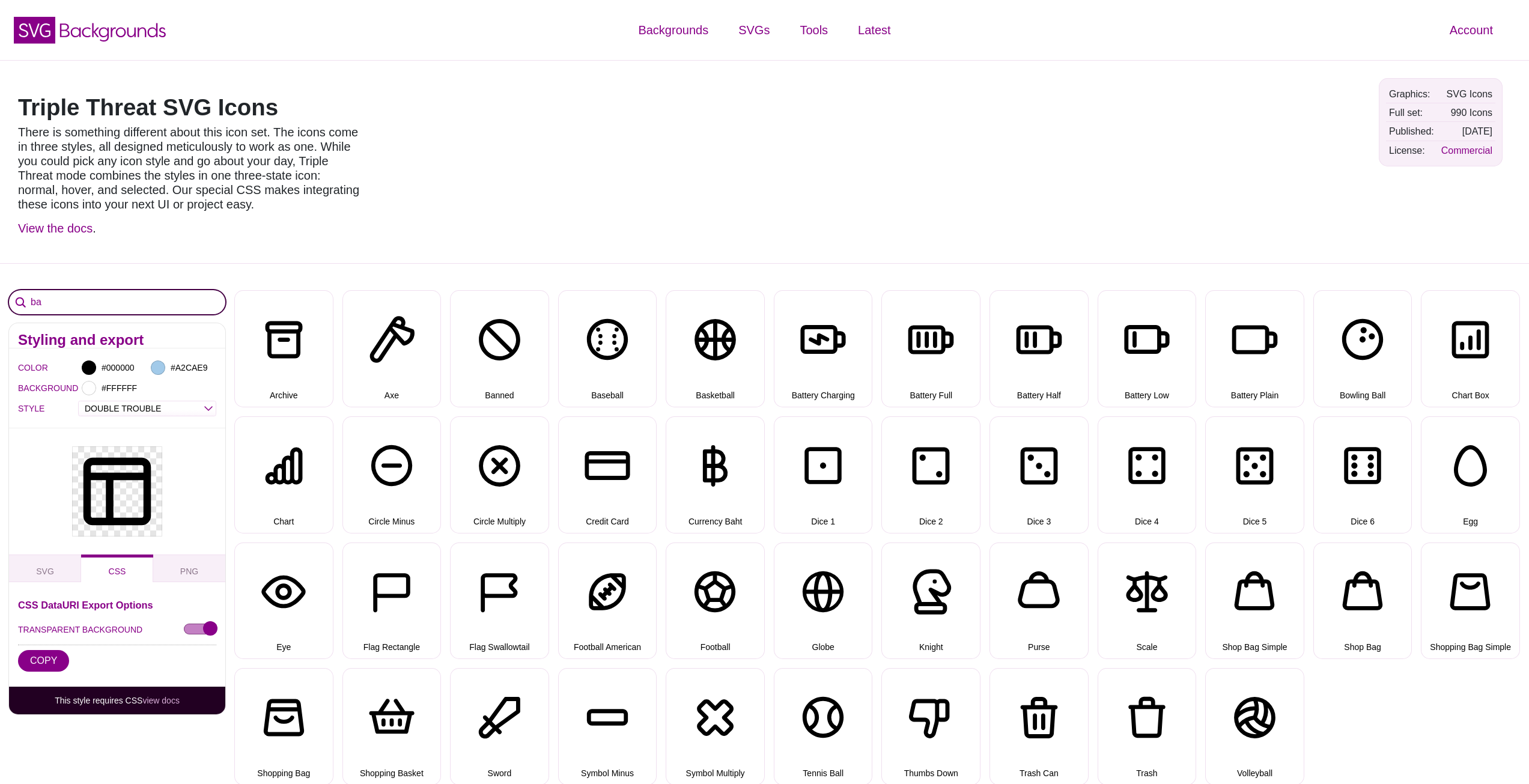
type input "b"
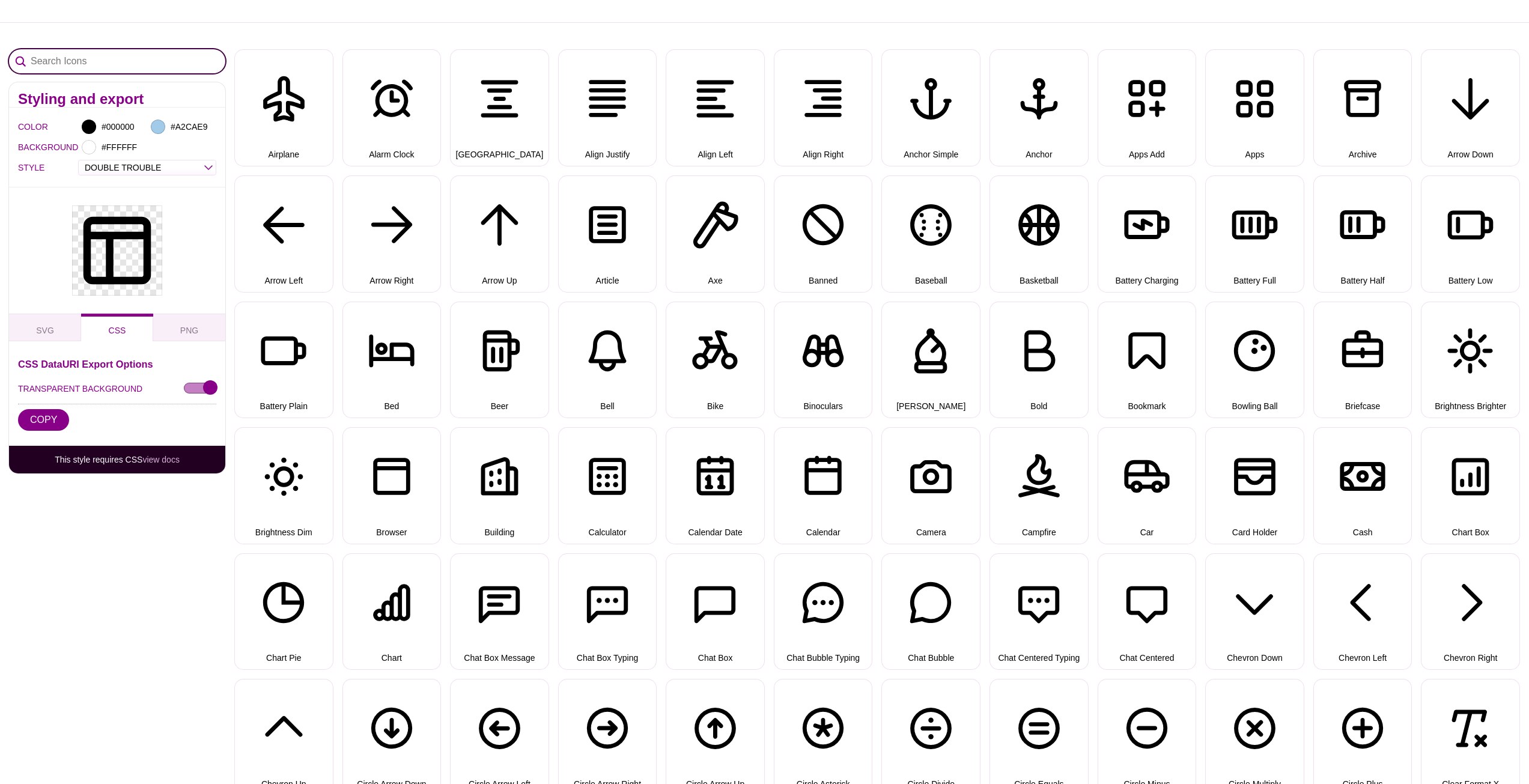
scroll to position [240, 0]
click at [135, 55] on input "Search Icons" at bounding box center [117, 61] width 216 height 24
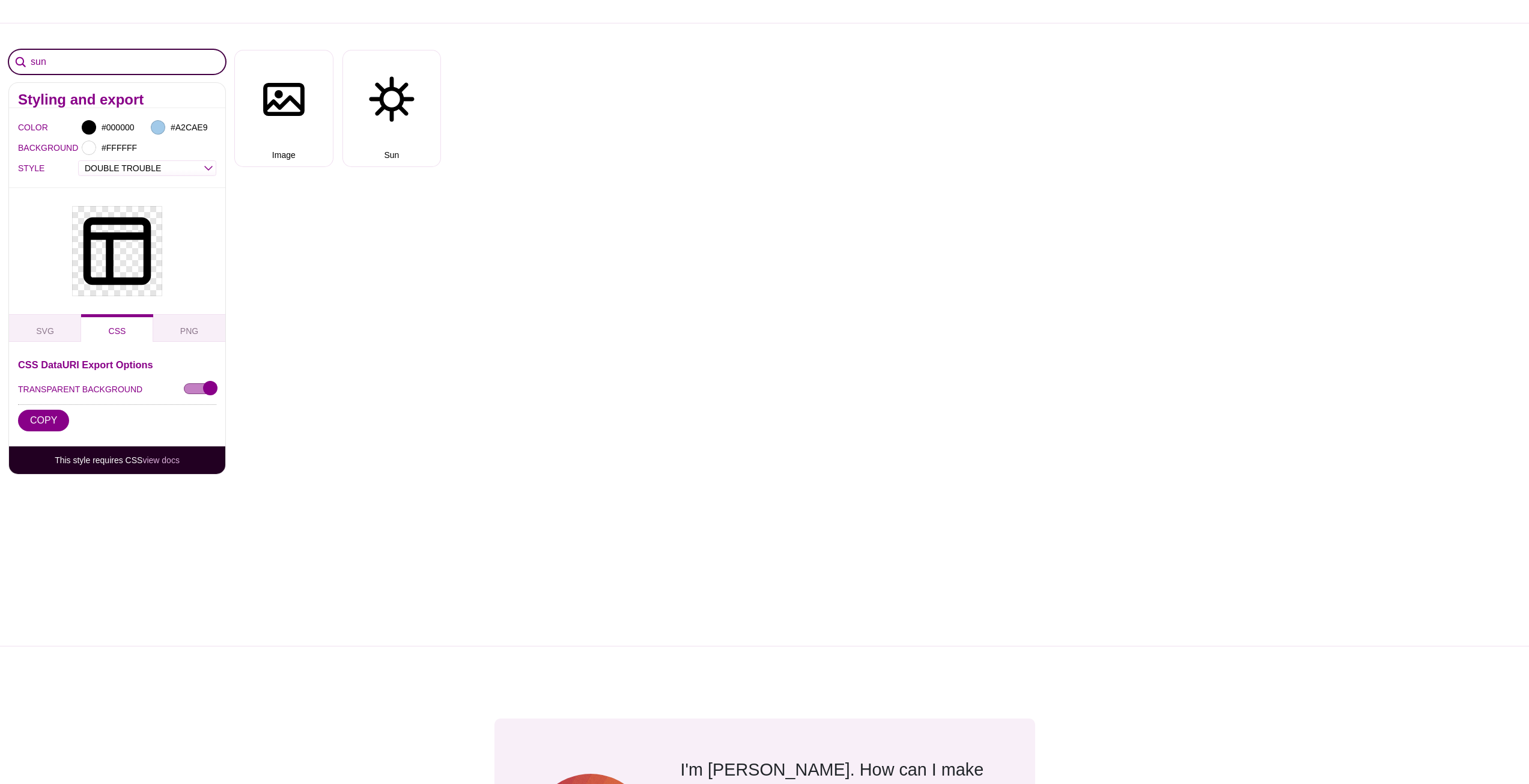
click at [130, 55] on input "sun" at bounding box center [117, 61] width 216 height 24
click at [109, 60] on input "moon" at bounding box center [117, 61] width 216 height 24
type input "sun"
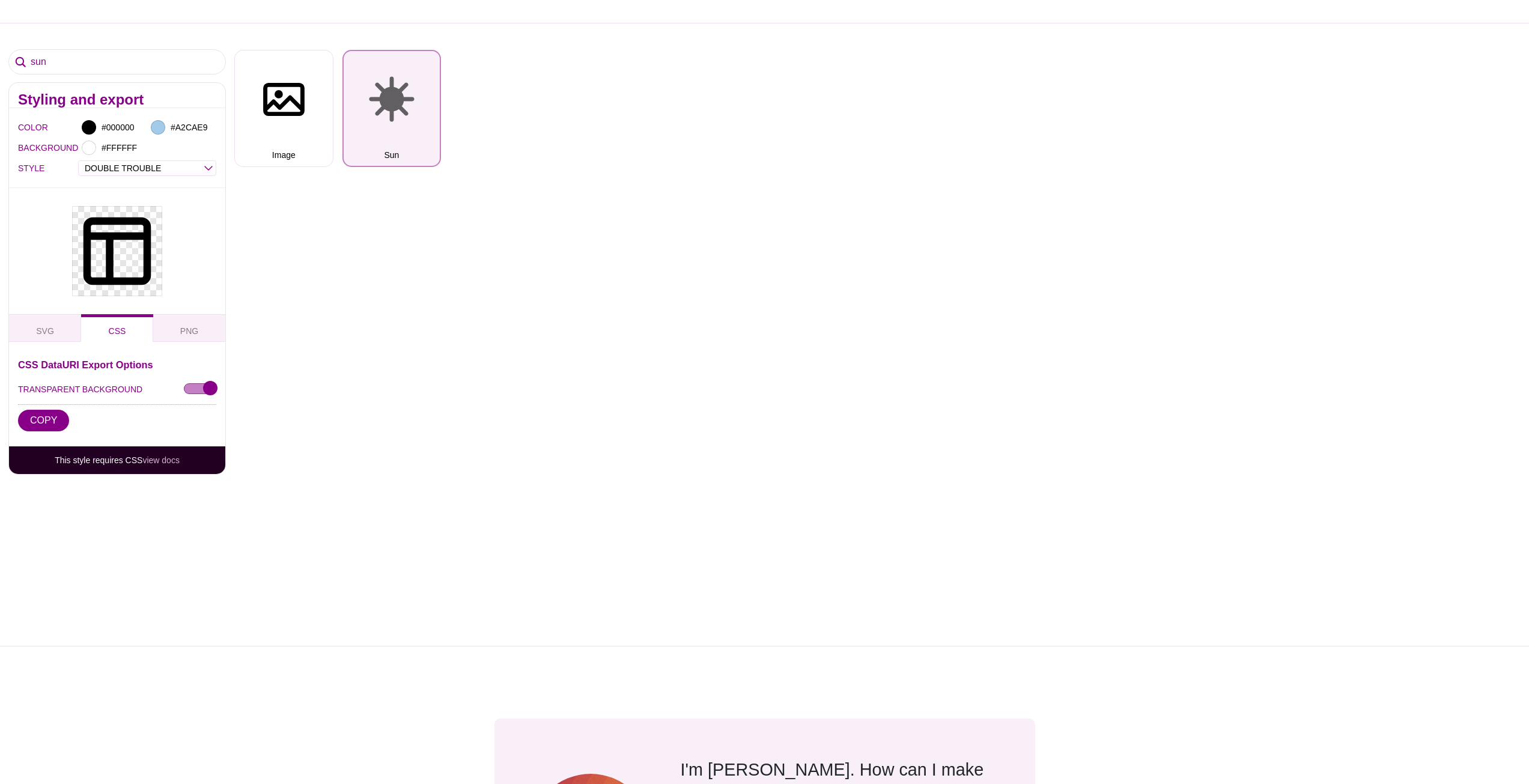
click at [404, 104] on button "Sun" at bounding box center [392, 108] width 99 height 117
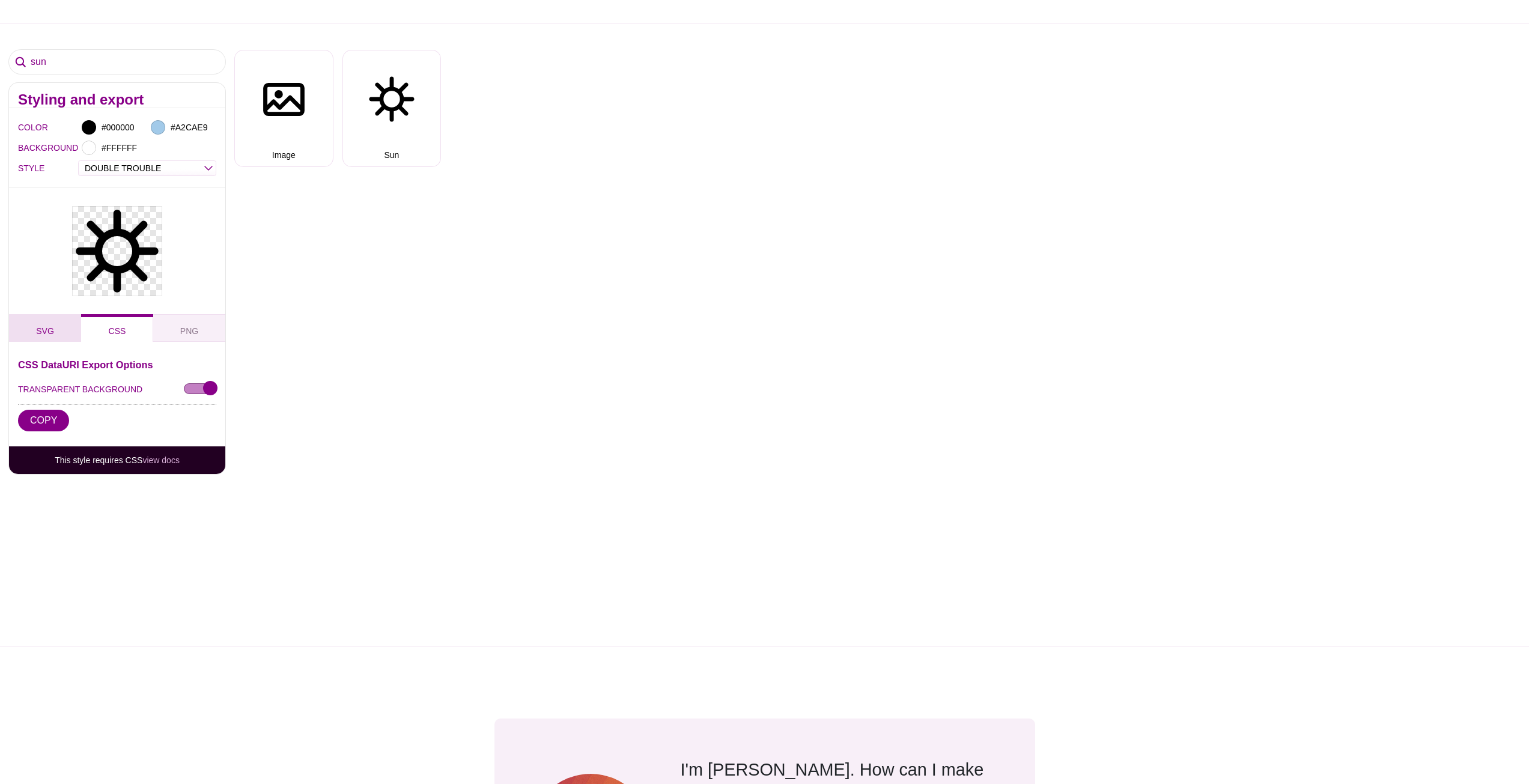
click at [56, 328] on button "SVG" at bounding box center [45, 328] width 72 height 27
click at [49, 418] on button "COPY" at bounding box center [43, 420] width 51 height 22
click at [170, 167] on select "OUTLINE DUO-TONE SOLID TRIPLE THREAT DOUBLE TROUBLE" at bounding box center [147, 168] width 137 height 14
click at [78, 162] on select "OUTLINE DUO-TONE SOLID TRIPLE THREAT DOUBLE TROUBLE" at bounding box center [147, 168] width 137 height 14
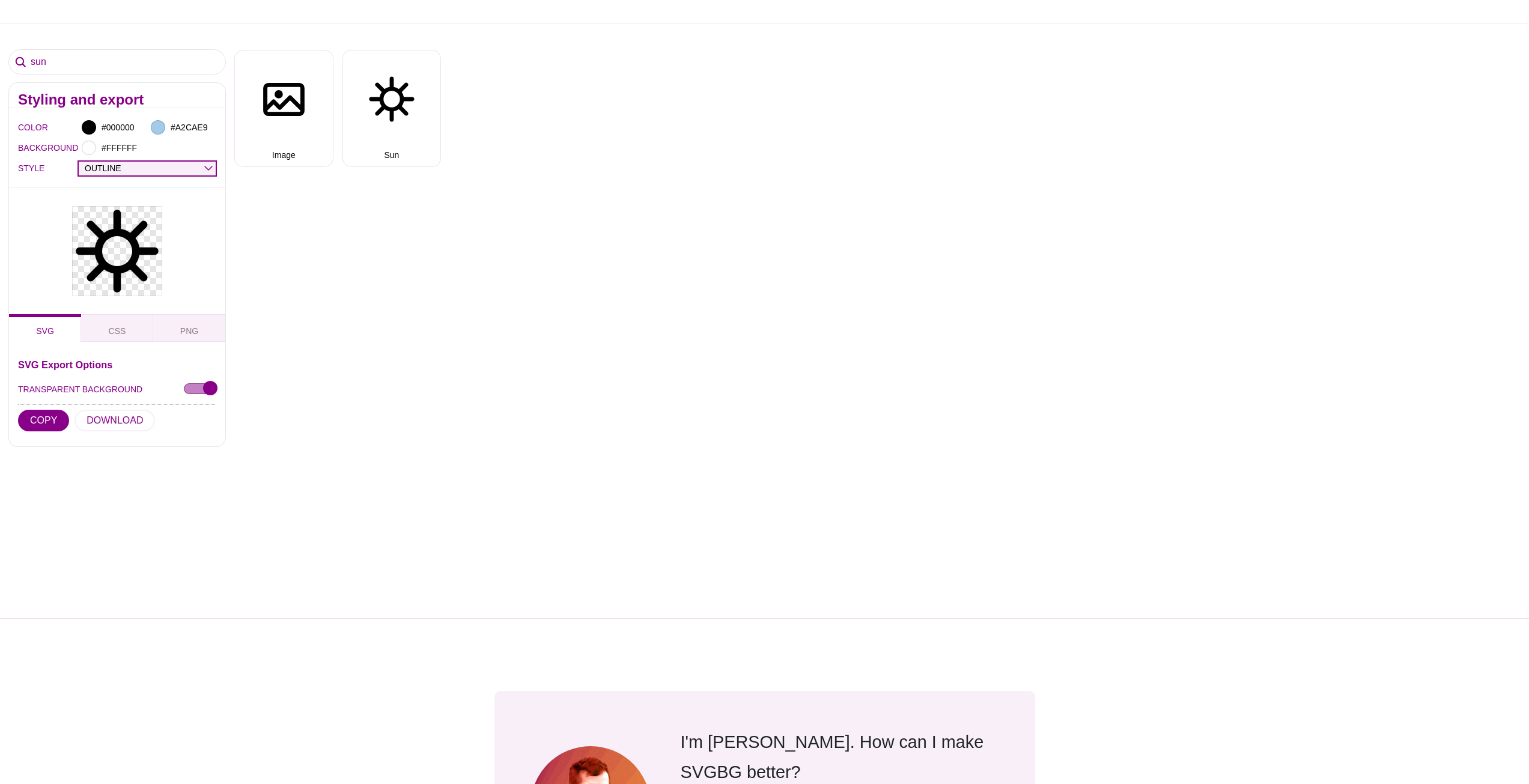
click at [165, 169] on select "OUTLINE DUO-TONE SOLID TRIPLE THREAT DOUBLE TROUBLE" at bounding box center [147, 168] width 137 height 14
select select "solid"
click at [78, 162] on select "OUTLINE DUO-TONE SOLID TRIPLE THREAT DOUBLE TROUBLE" at bounding box center [147, 168] width 137 height 14
click at [48, 414] on button "COPY" at bounding box center [43, 420] width 51 height 22
